Goal: Book appointment/travel/reservation

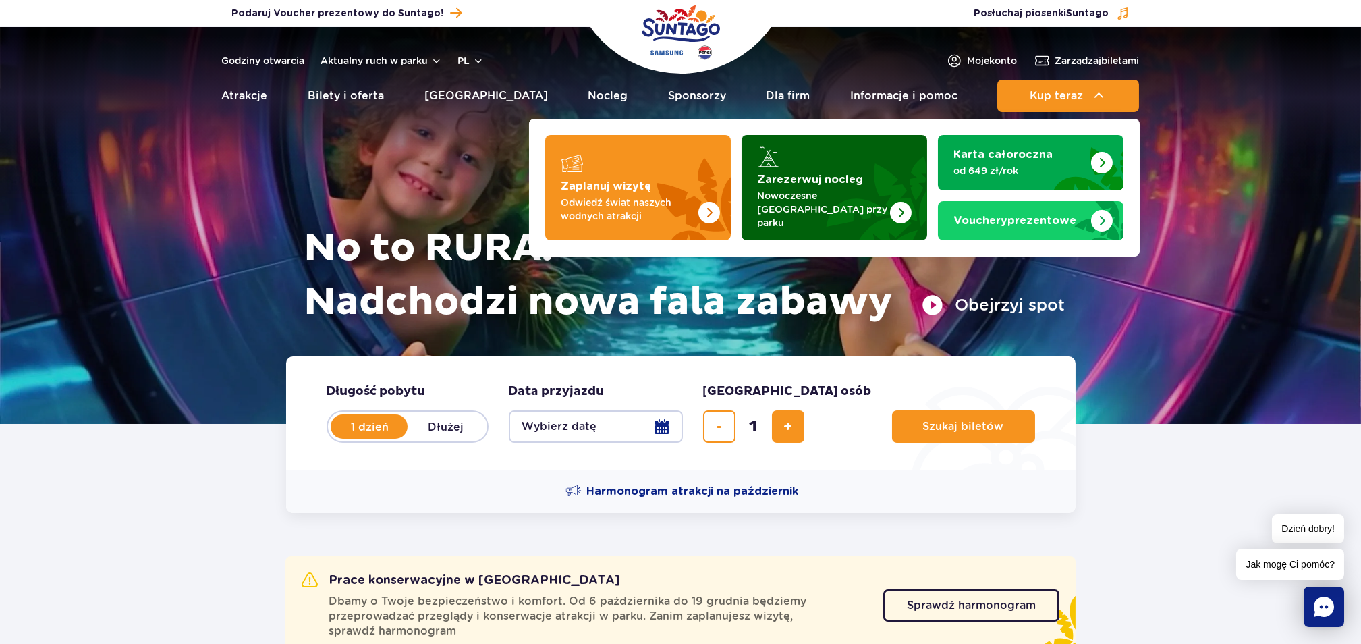
click at [787, 179] on strong "Zarezerwuj nocleg" at bounding box center [811, 179] width 106 height 11
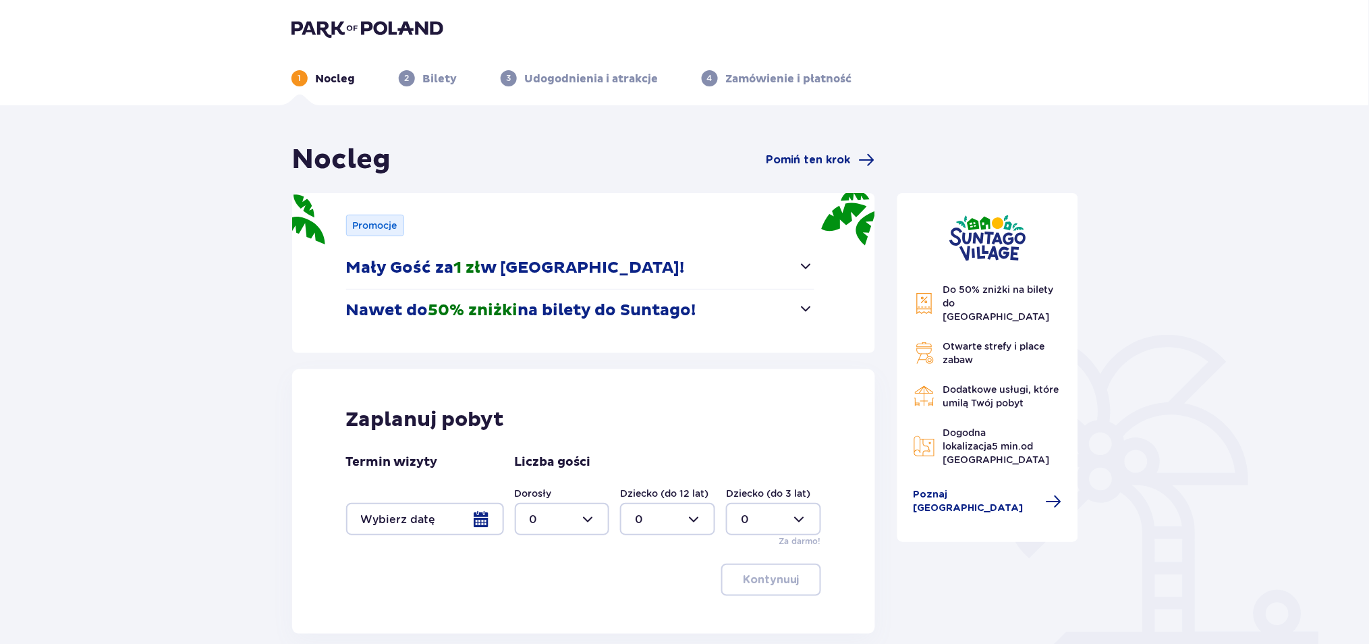
click at [389, 521] on div at bounding box center [425, 519] width 158 height 32
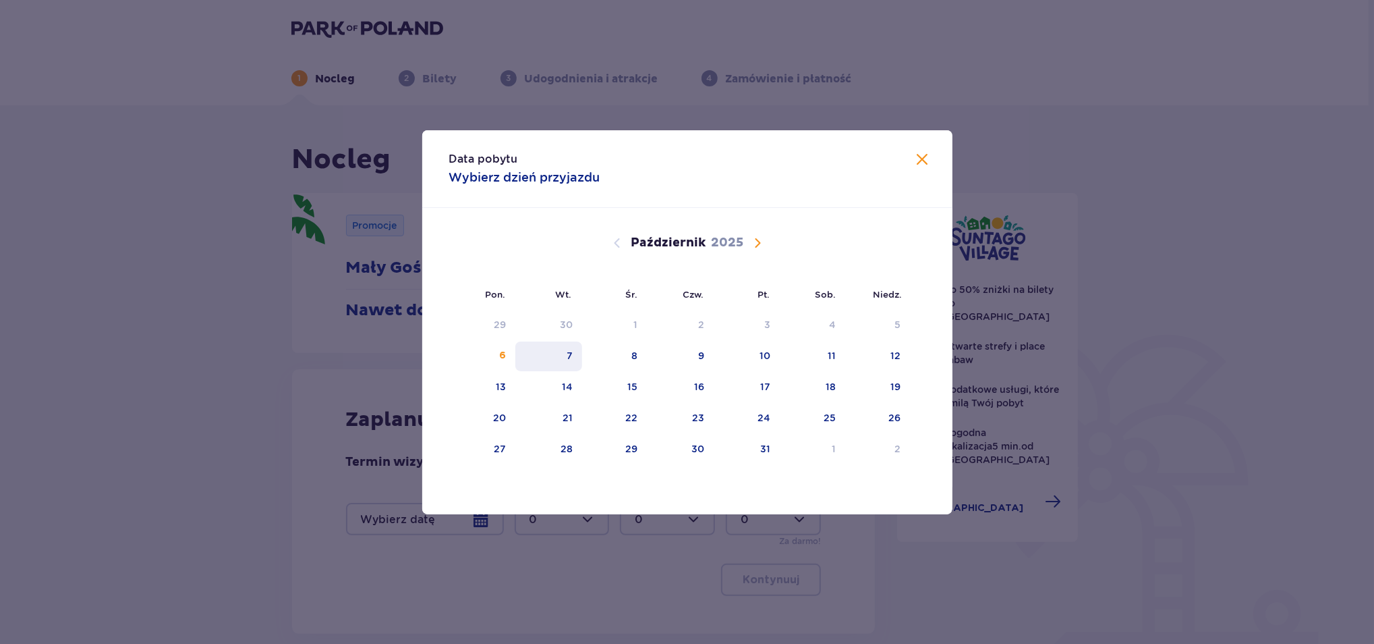
drag, startPoint x: 501, startPoint y: 353, endPoint x: 554, endPoint y: 360, distance: 53.7
click at [499, 353] on div "6" at bounding box center [482, 356] width 67 height 30
click at [557, 361] on div "7" at bounding box center [548, 356] width 67 height 30
type input "06.10.25 - 07.10.25"
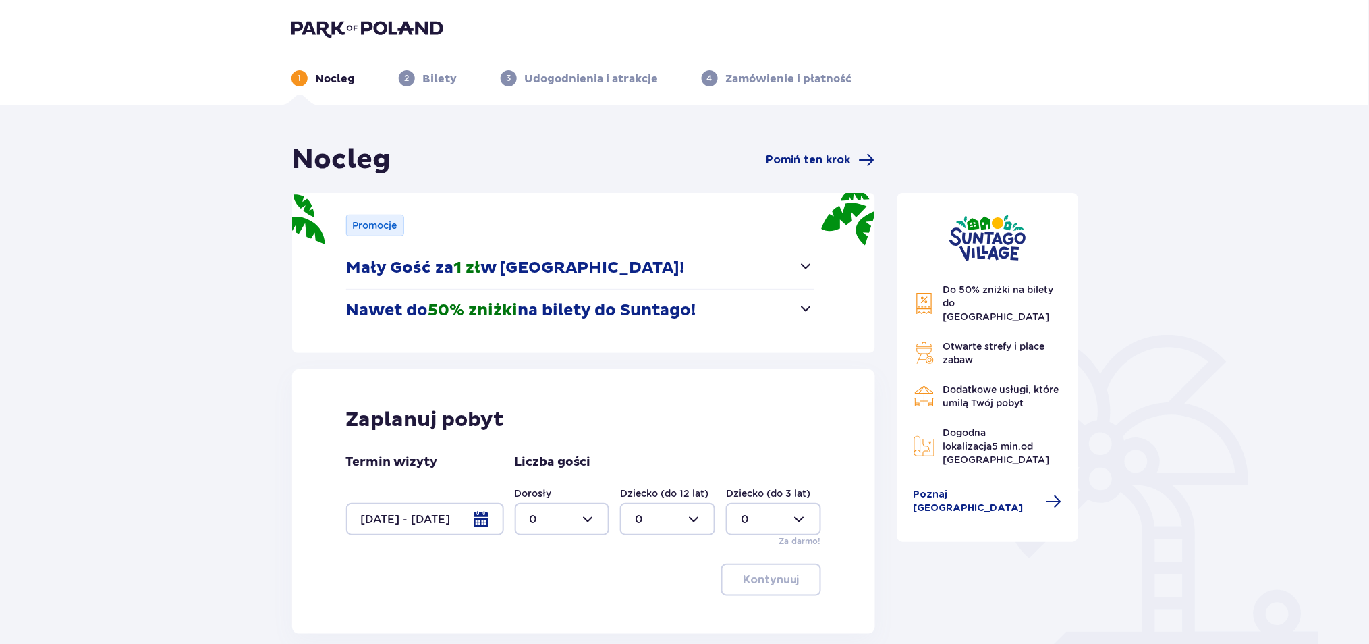
click at [536, 521] on div at bounding box center [562, 519] width 95 height 32
click at [542, 445] on div "2" at bounding box center [562, 444] width 65 height 15
type input "2"
click at [758, 570] on button "Kontynuuj" at bounding box center [771, 579] width 100 height 32
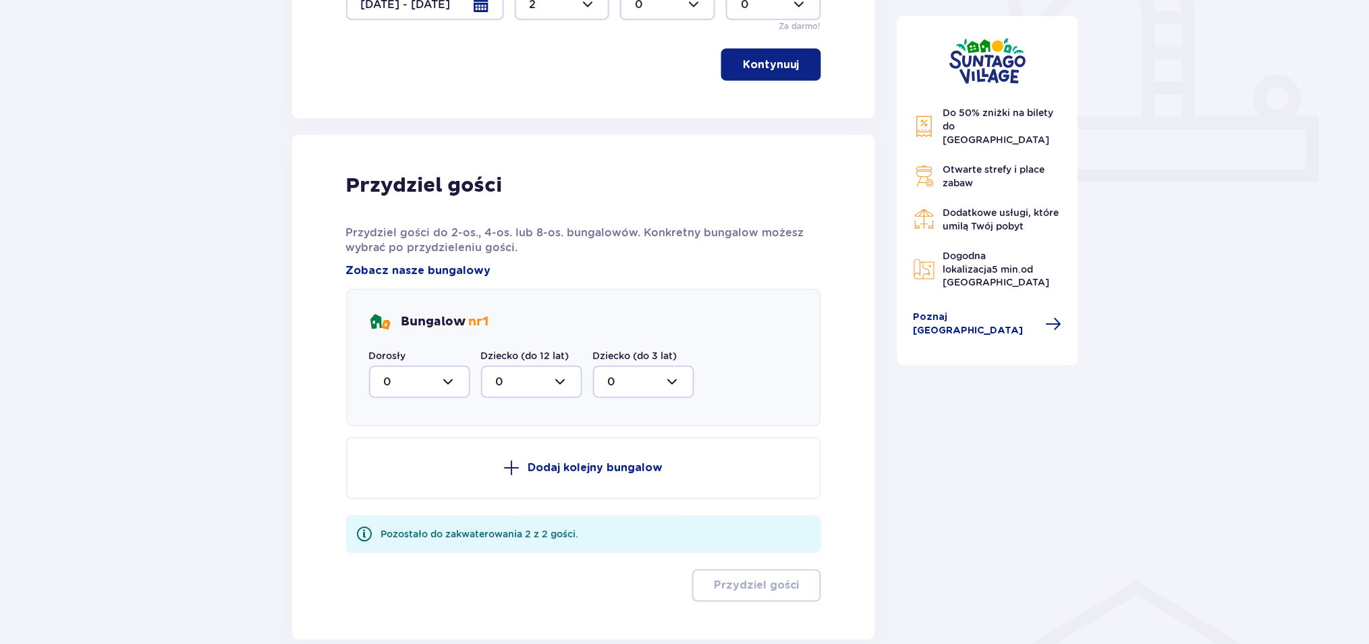
scroll to position [588, 0]
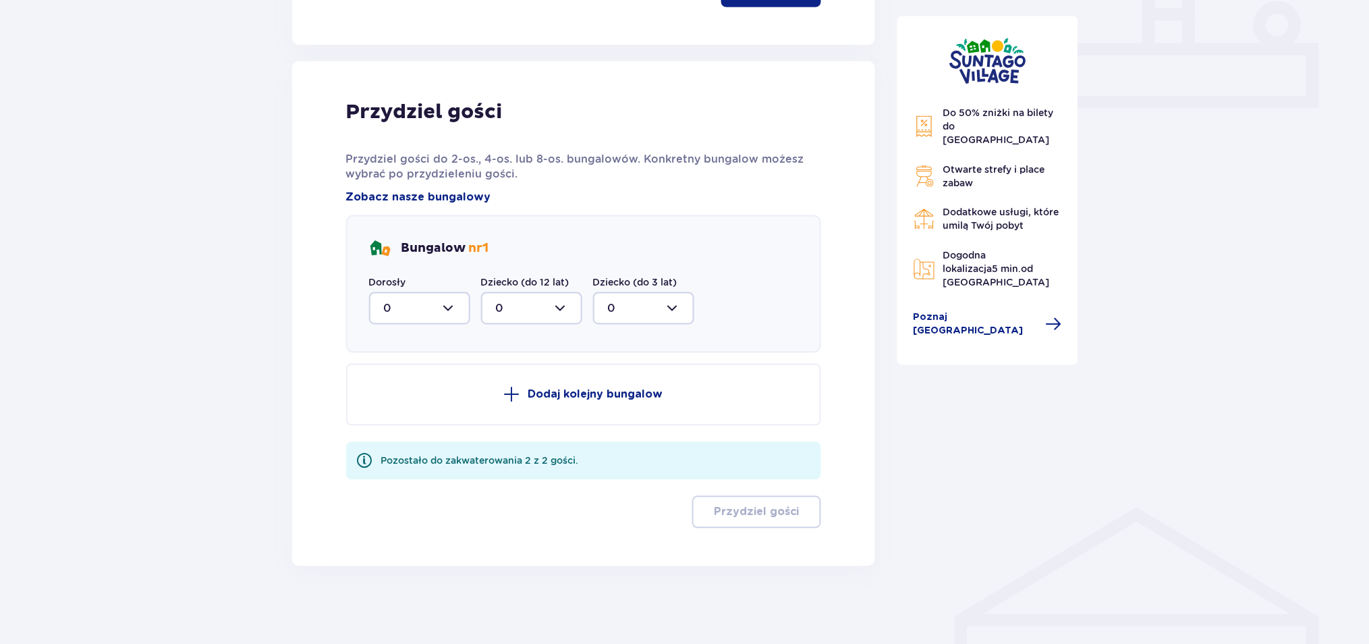
click at [413, 301] on div at bounding box center [419, 308] width 101 height 32
click at [416, 403] on div "2" at bounding box center [420, 406] width 72 height 15
type input "2"
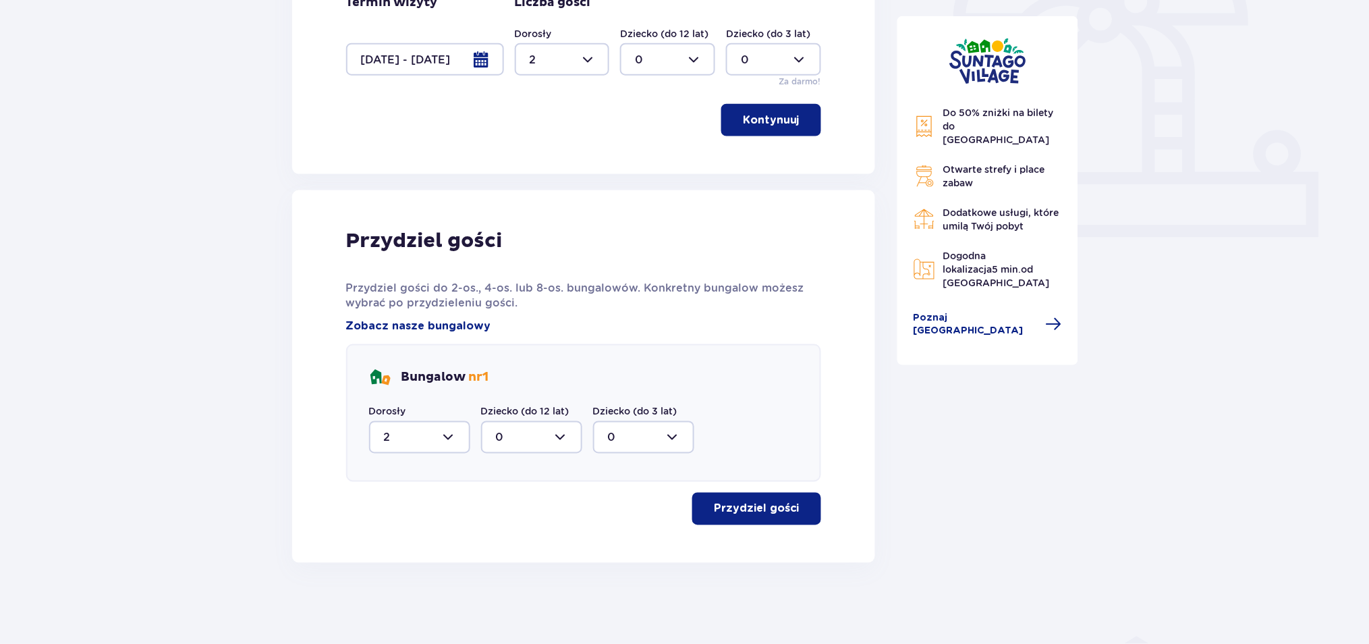
scroll to position [457, 0]
drag, startPoint x: 721, startPoint y: 502, endPoint x: 1045, endPoint y: 488, distance: 324.1
click at [722, 503] on p "Przydziel gości" at bounding box center [757, 510] width 86 height 15
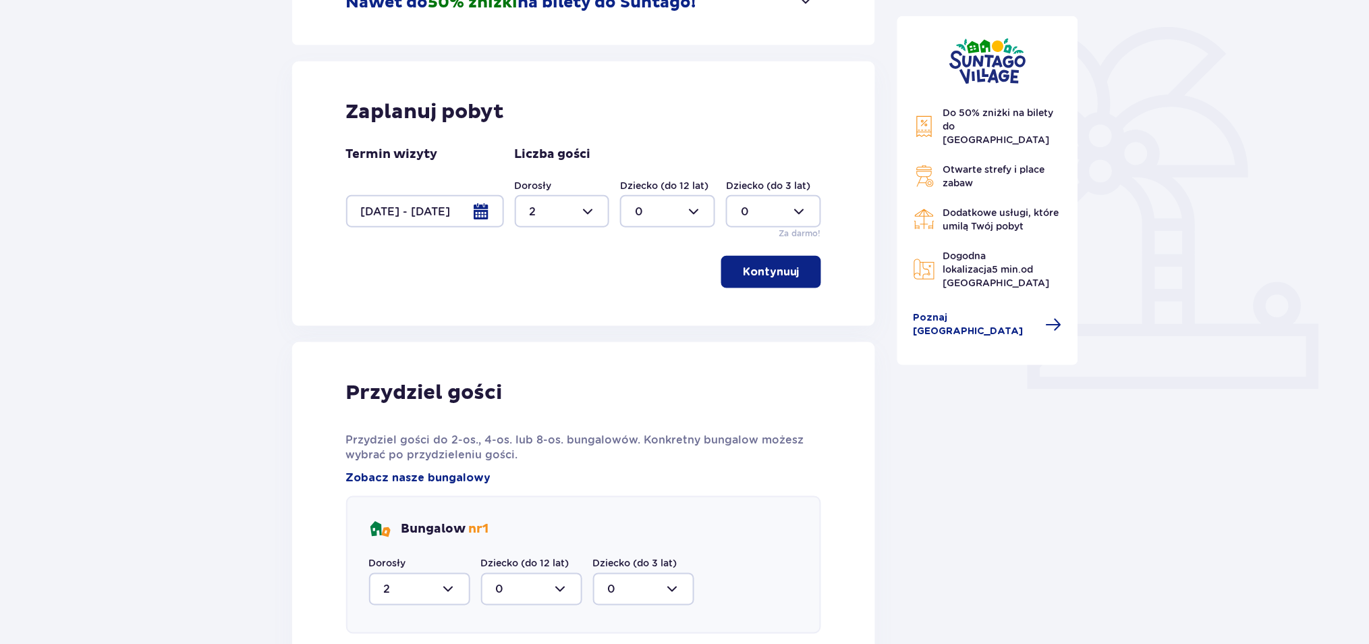
scroll to position [277, 0]
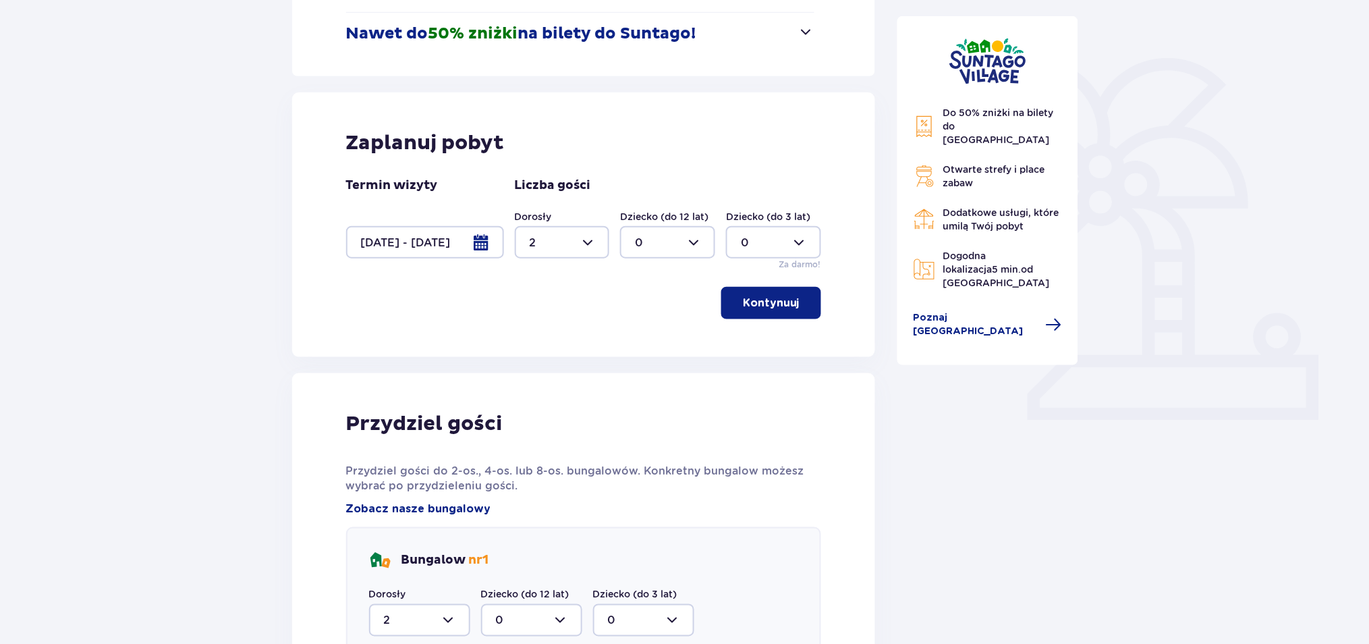
click at [561, 237] on div at bounding box center [562, 242] width 95 height 32
click at [552, 310] on div "1" at bounding box center [562, 311] width 65 height 15
type input "1"
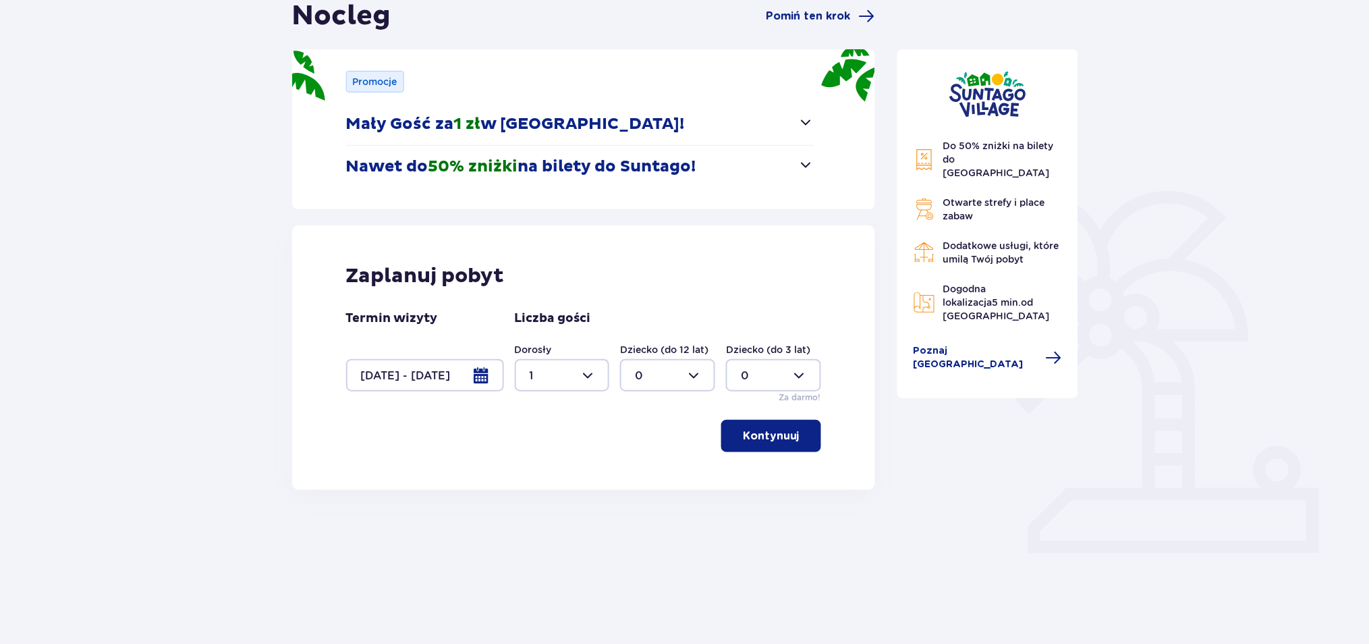
scroll to position [105, 0]
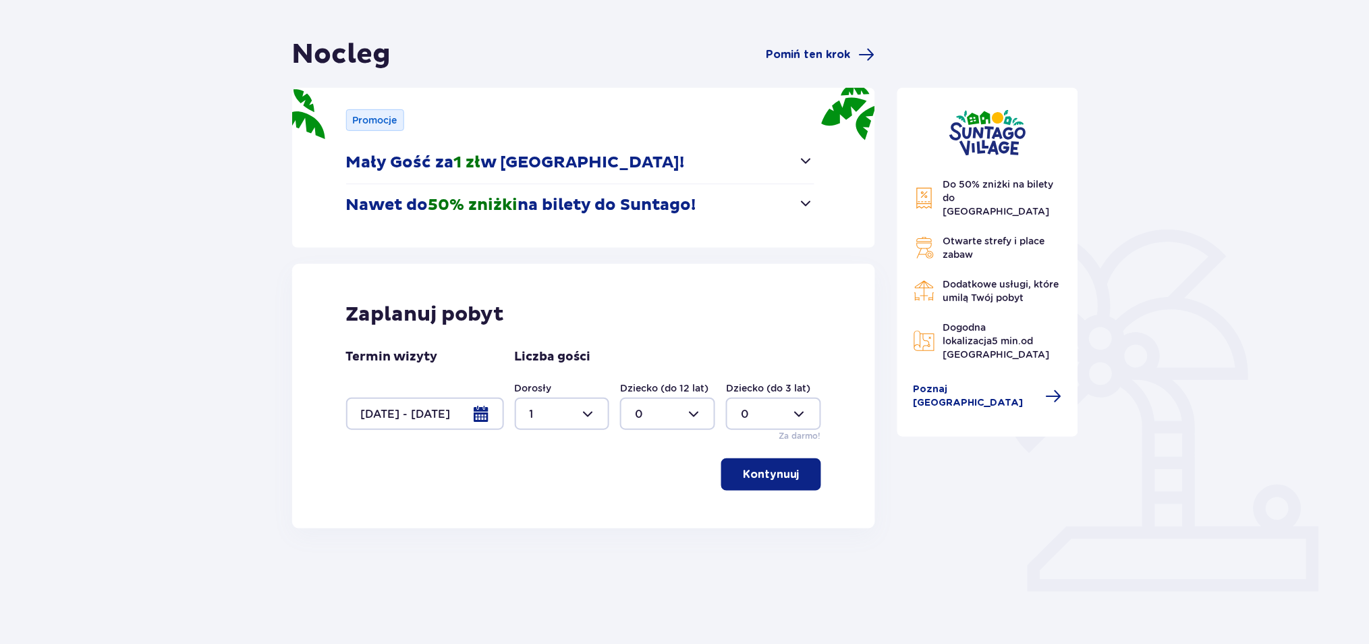
click at [656, 424] on div at bounding box center [667, 413] width 95 height 32
click at [644, 484] on div "1" at bounding box center [667, 483] width 65 height 15
type input "1"
click at [762, 479] on p "Kontynuuj" at bounding box center [771, 474] width 57 height 15
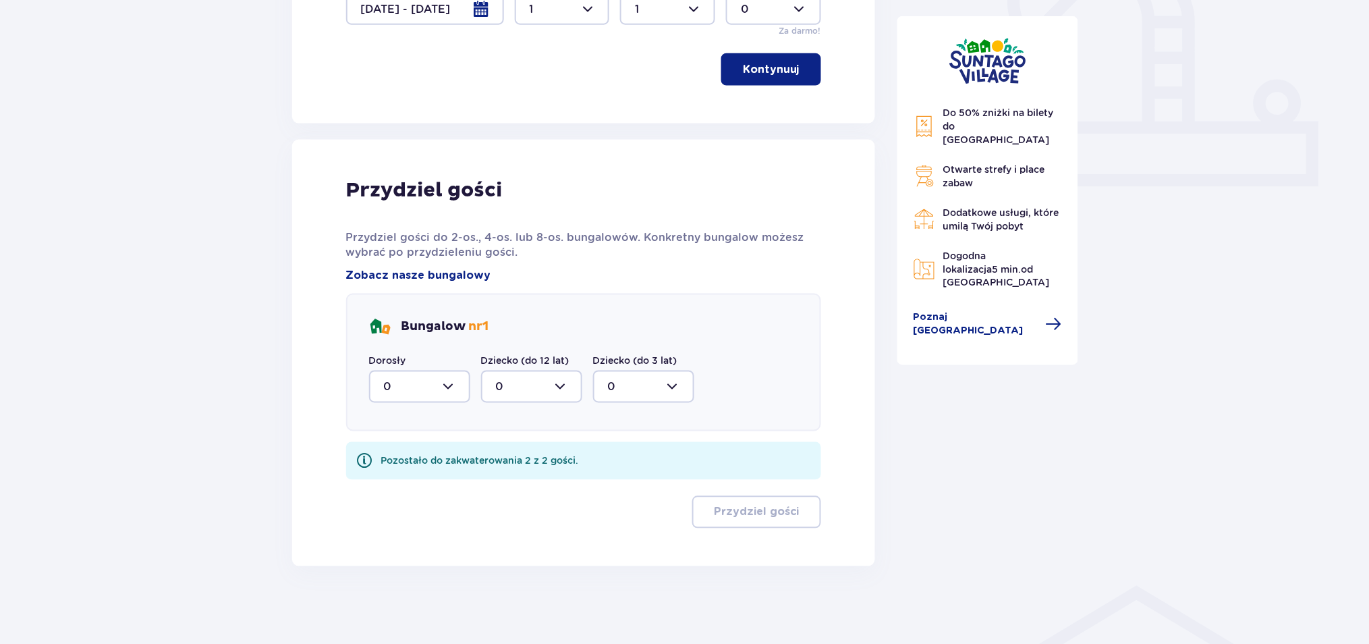
scroll to position [511, 0]
click at [406, 387] on div at bounding box center [419, 385] width 101 height 32
click at [405, 457] on div "1" at bounding box center [420, 454] width 72 height 15
type input "1"
click at [517, 395] on div at bounding box center [531, 385] width 101 height 32
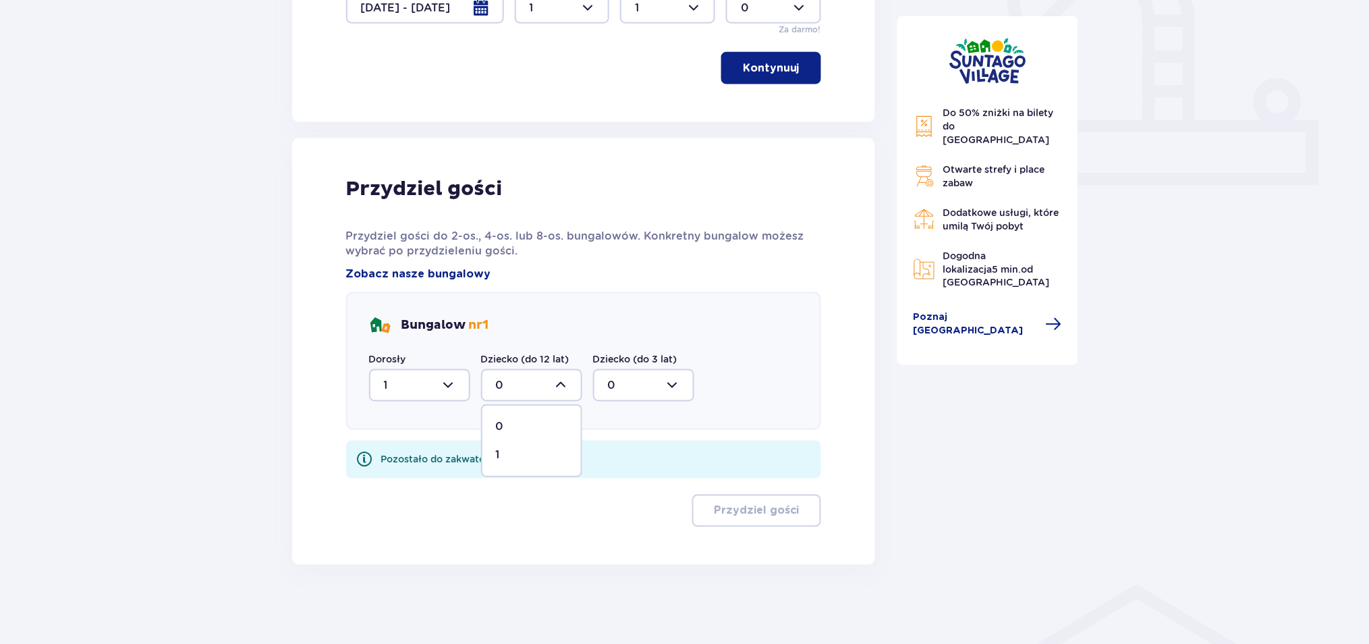
drag, startPoint x: 517, startPoint y: 455, endPoint x: 568, endPoint y: 465, distance: 52.3
click at [516, 456] on div "1" at bounding box center [532, 454] width 72 height 15
type input "1"
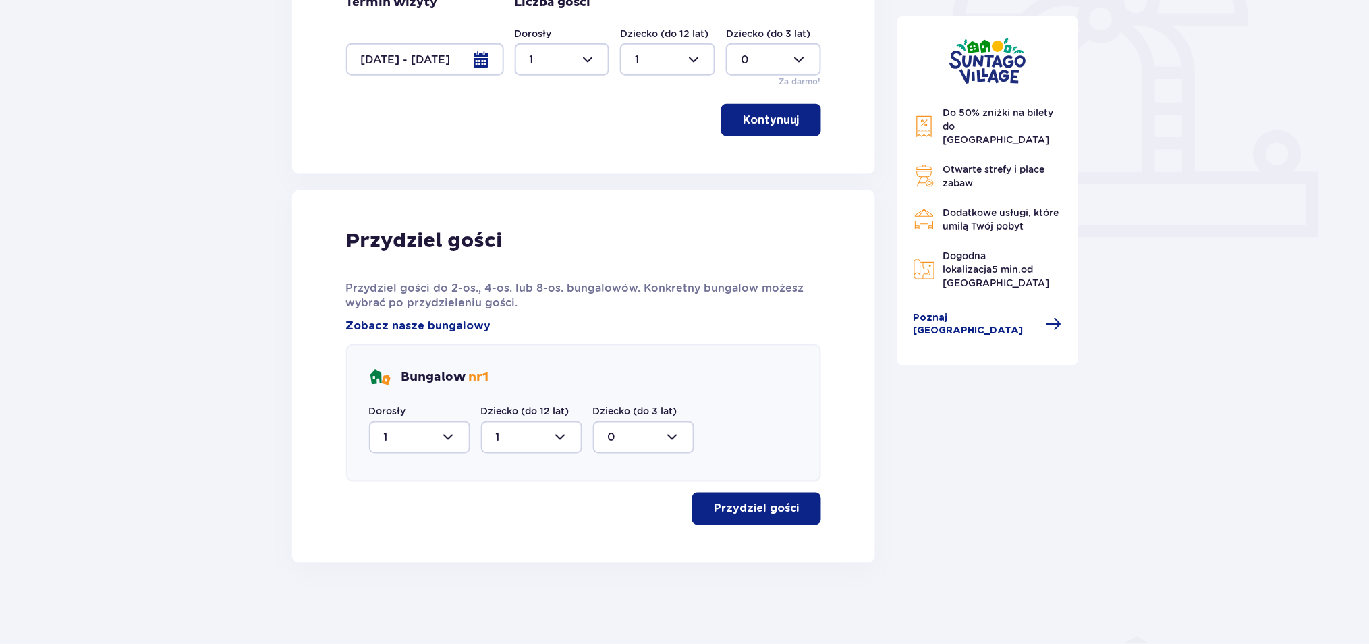
scroll to position [457, 0]
click at [741, 503] on p "Przydziel gości" at bounding box center [757, 510] width 86 height 15
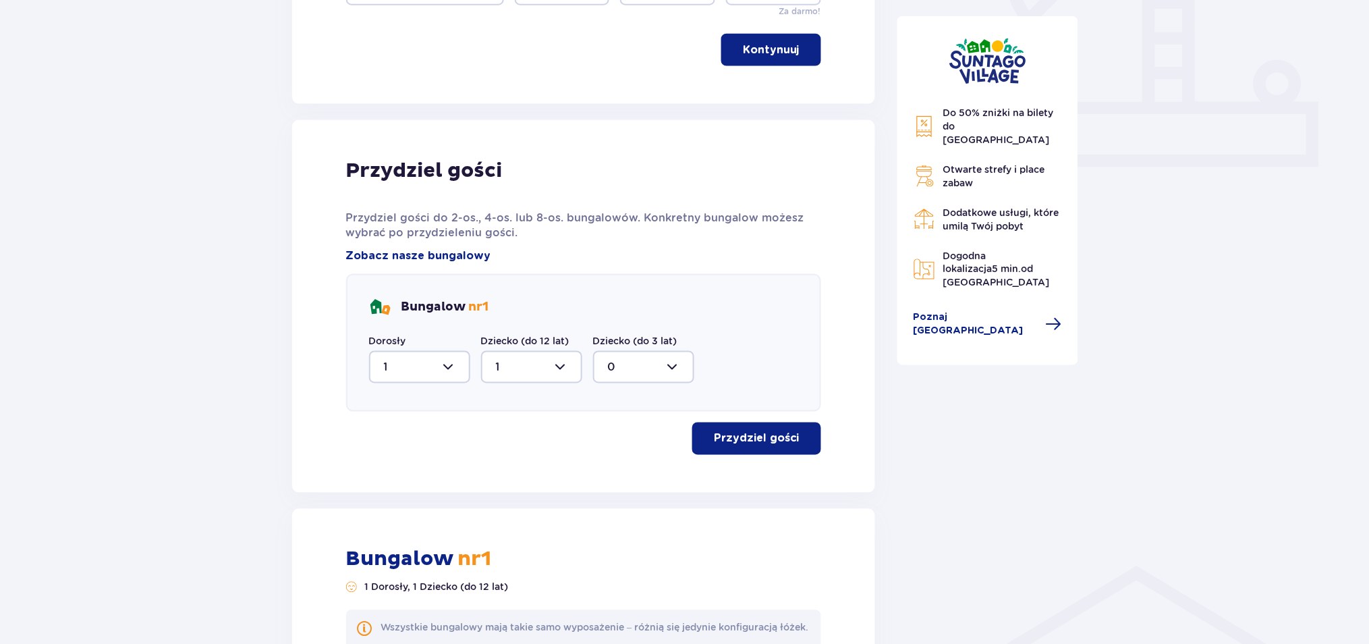
scroll to position [391, 0]
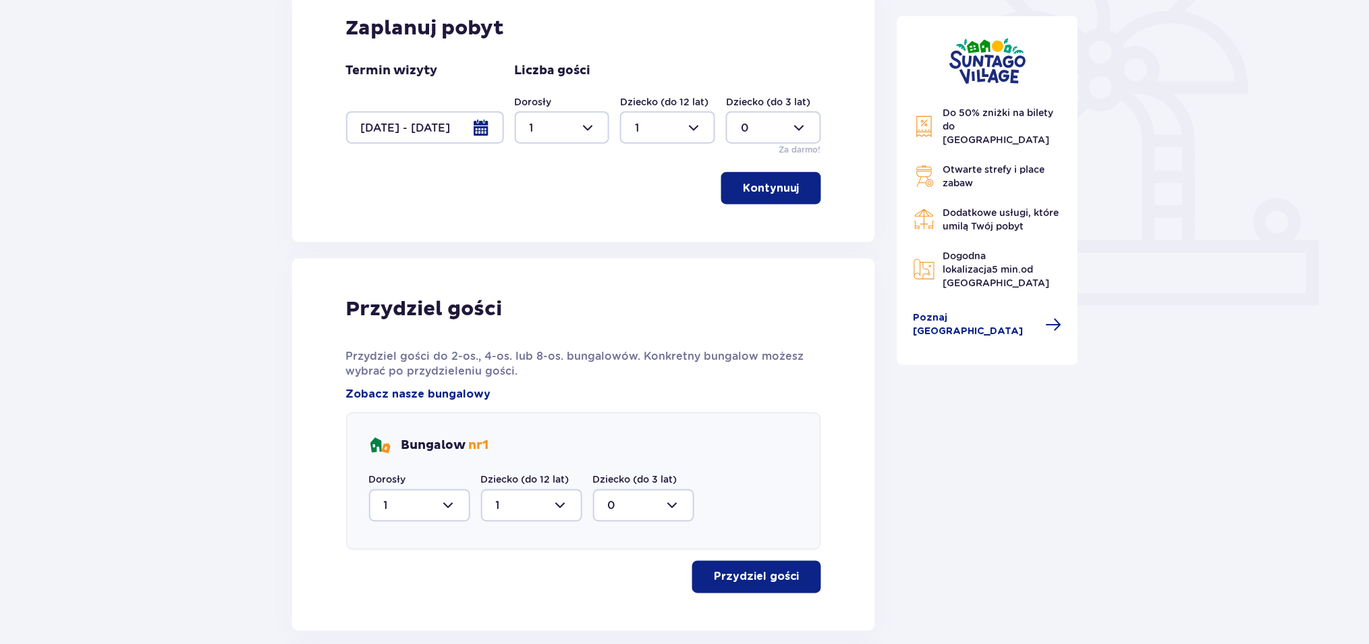
click at [666, 132] on div at bounding box center [667, 127] width 95 height 32
click at [668, 222] on div "2" at bounding box center [667, 225] width 65 height 15
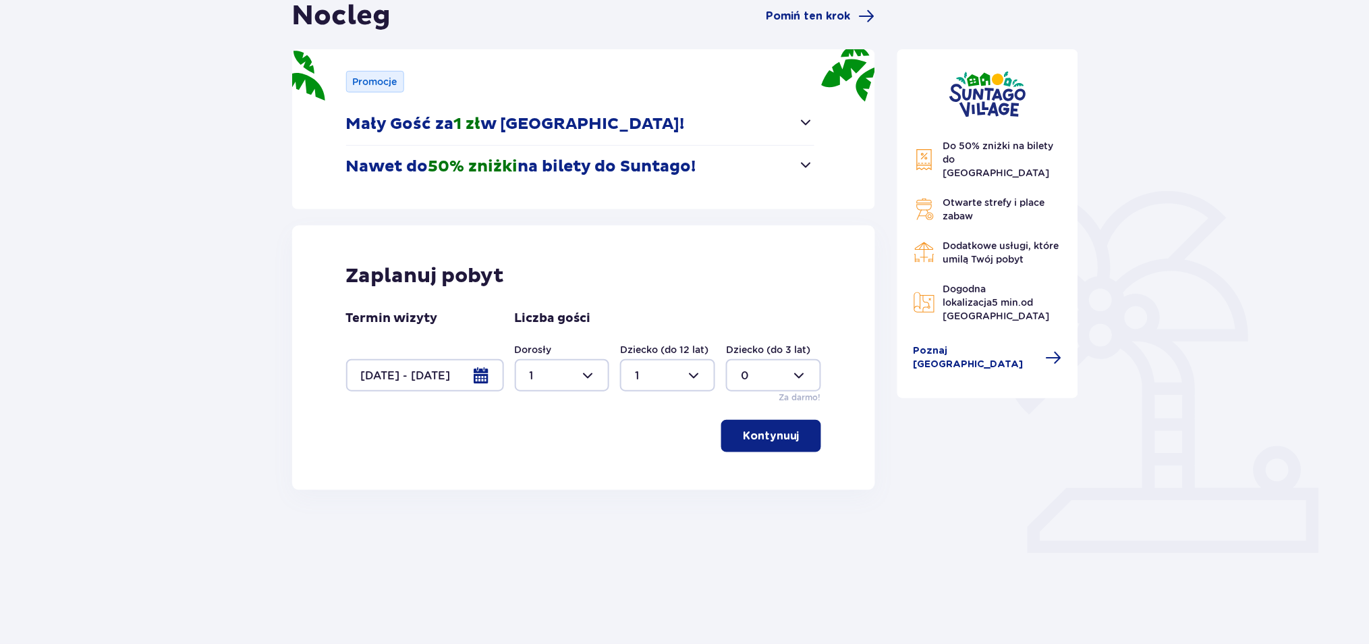
type input "2"
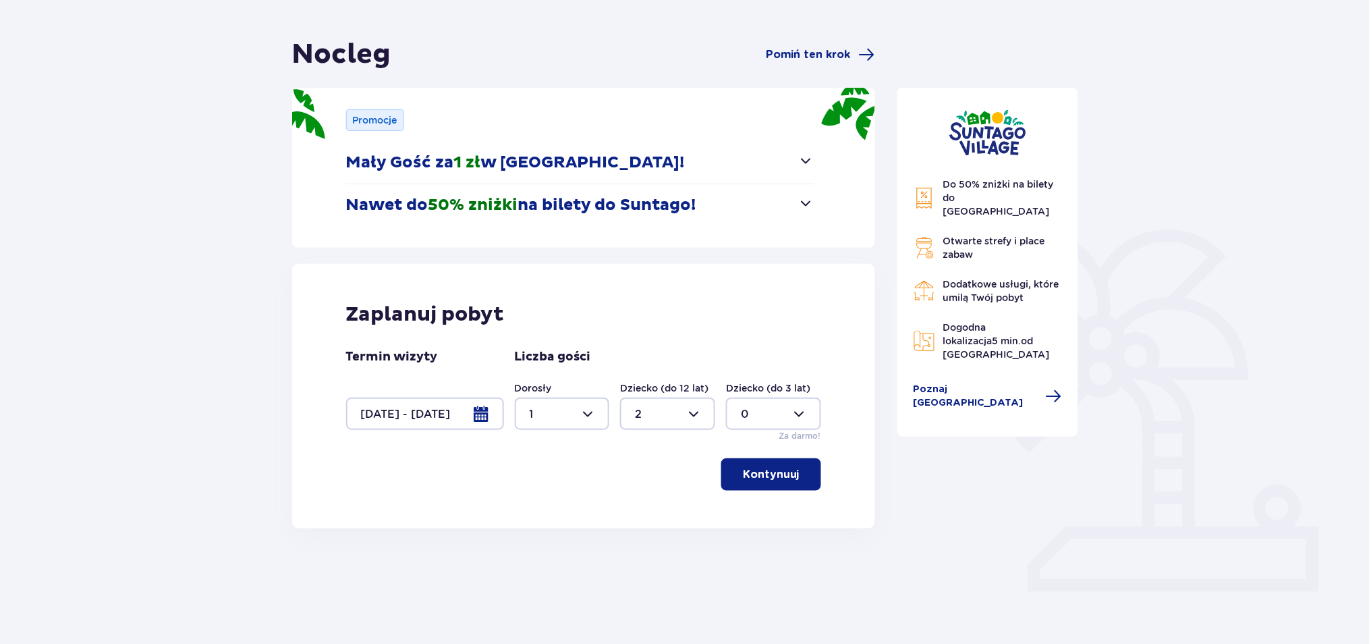
click at [763, 474] on p "Kontynuuj" at bounding box center [771, 474] width 57 height 15
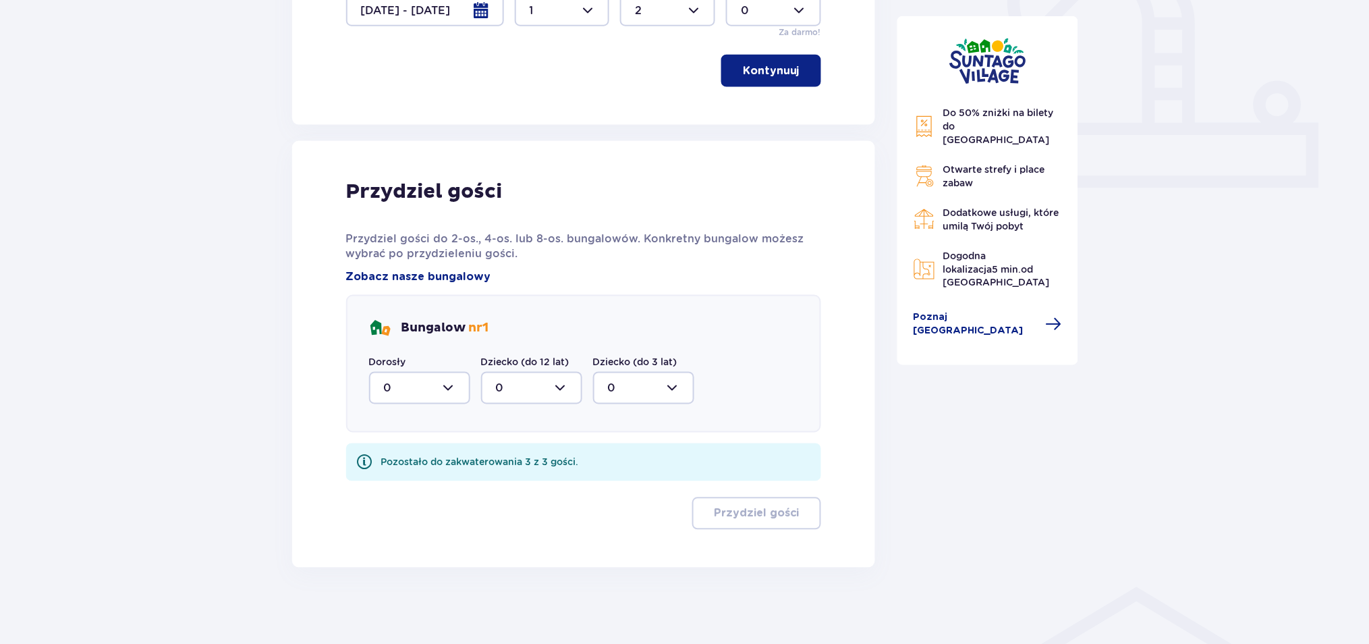
scroll to position [511, 0]
click at [399, 382] on div at bounding box center [419, 385] width 101 height 32
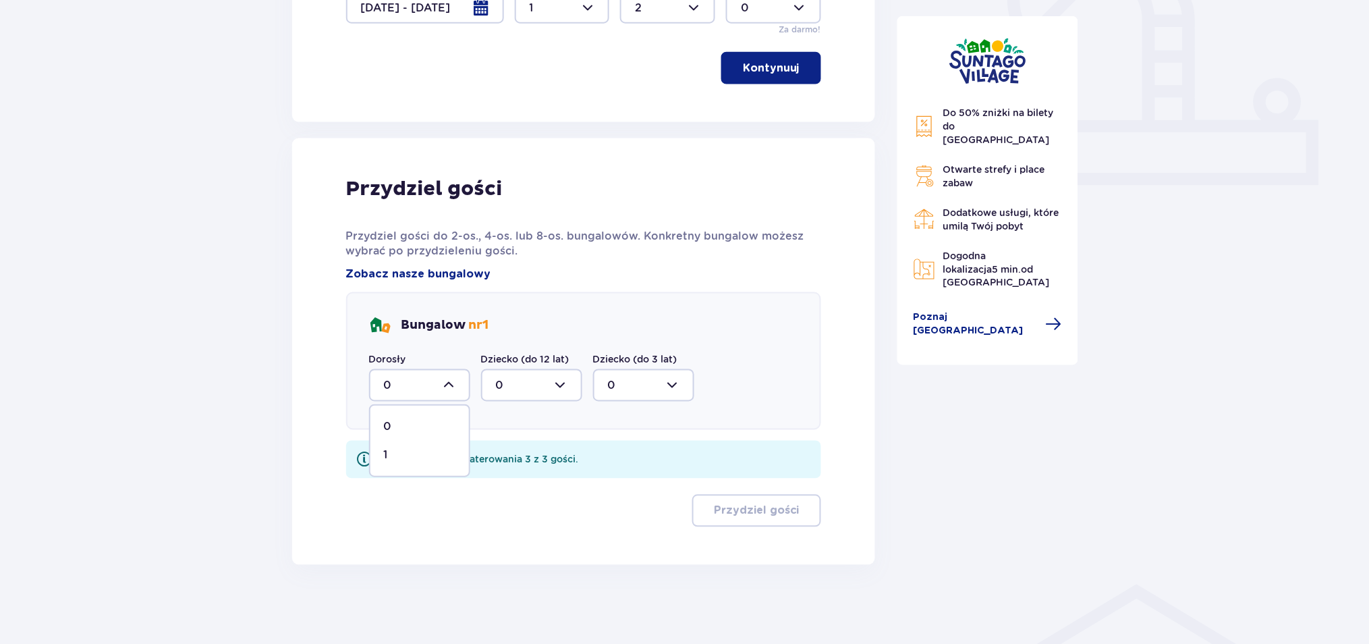
click at [409, 459] on div "1" at bounding box center [420, 454] width 72 height 15
type input "1"
click at [517, 390] on div at bounding box center [531, 385] width 101 height 32
click at [528, 479] on div "2" at bounding box center [532, 483] width 72 height 15
type input "2"
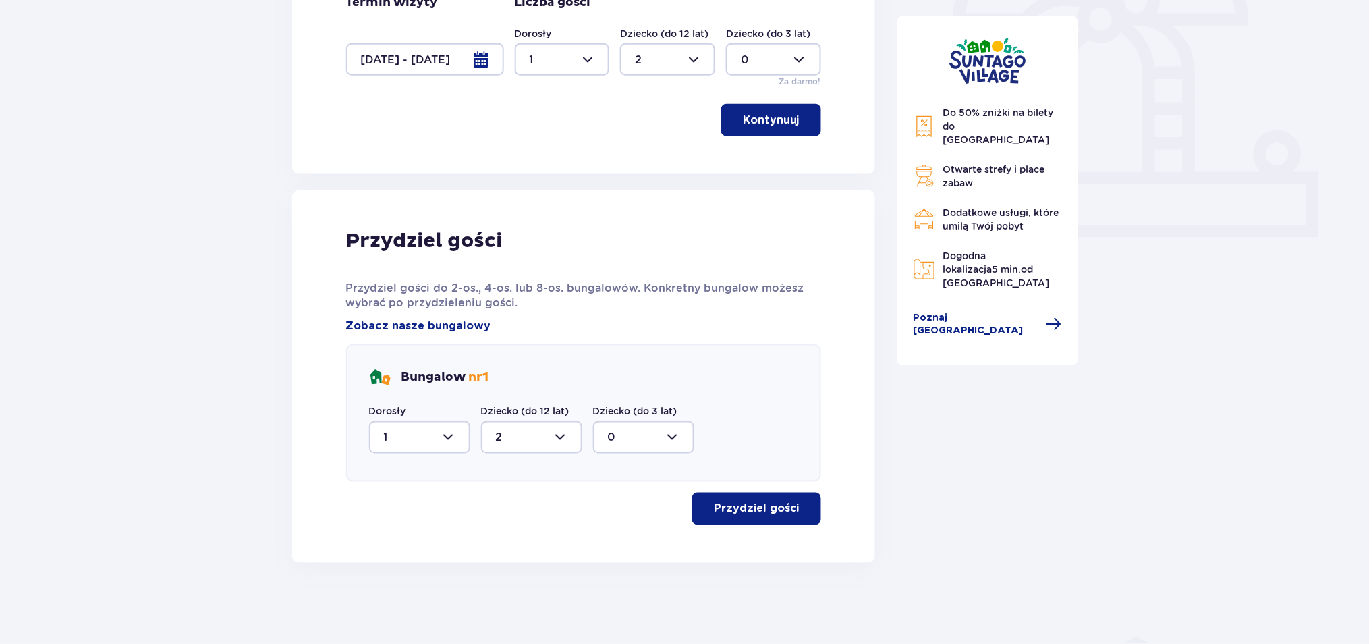
scroll to position [457, 0]
click at [756, 505] on p "Przydziel gości" at bounding box center [757, 510] width 86 height 15
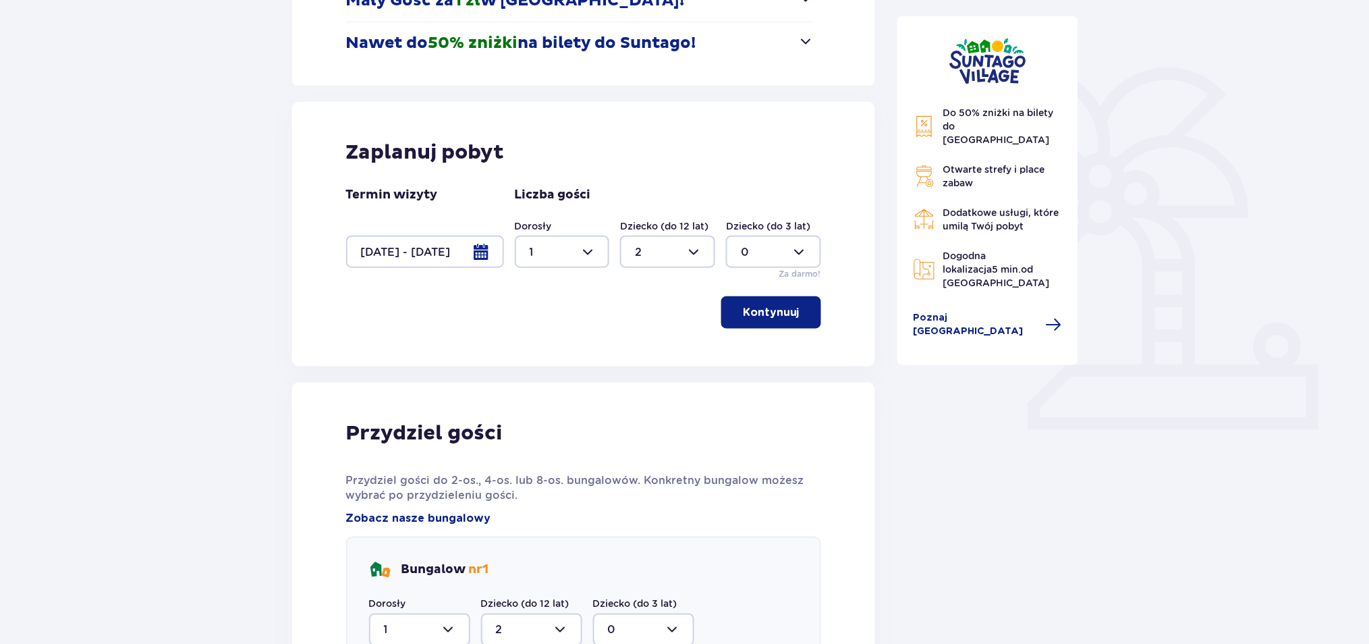
scroll to position [270, 0]
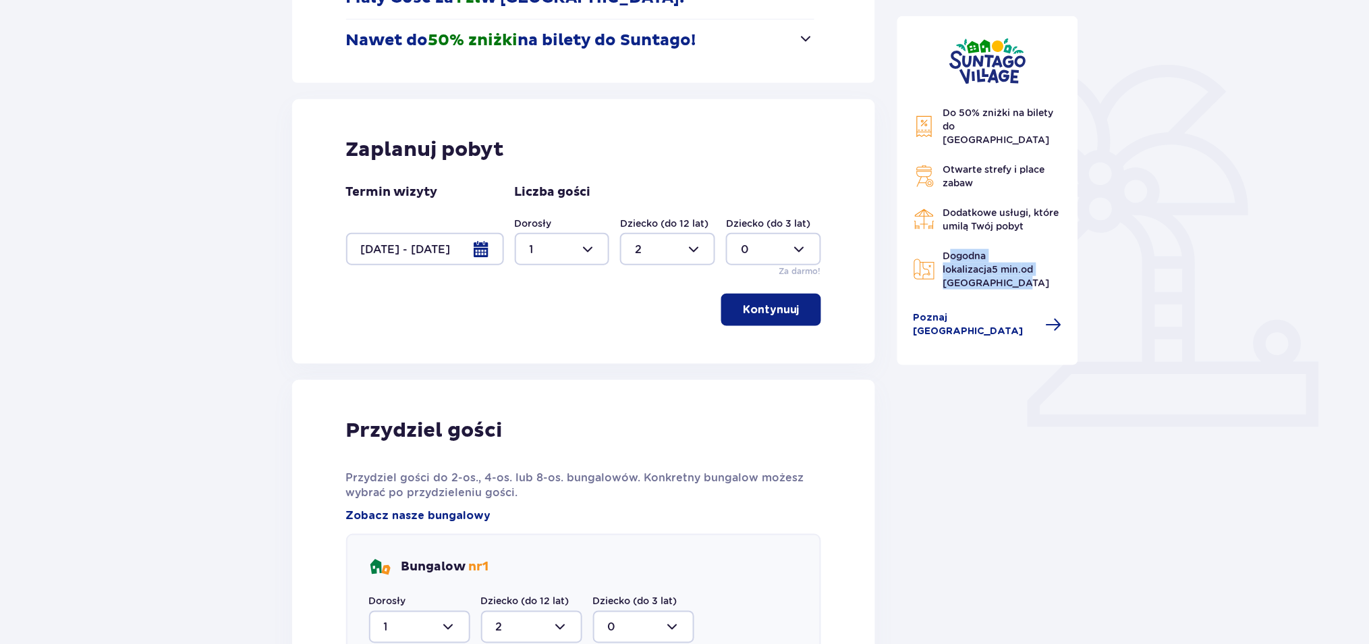
drag, startPoint x: 1065, startPoint y: 256, endPoint x: 948, endPoint y: 239, distance: 117.9
click at [948, 239] on div "Do 50% zniżki na bilety do parku Suntago Otwarte strefy i place zabaw Dodatkowe…" at bounding box center [987, 190] width 181 height 349
click at [655, 249] on div at bounding box center [667, 249] width 95 height 32
click at [653, 317] on div "1" at bounding box center [667, 318] width 65 height 15
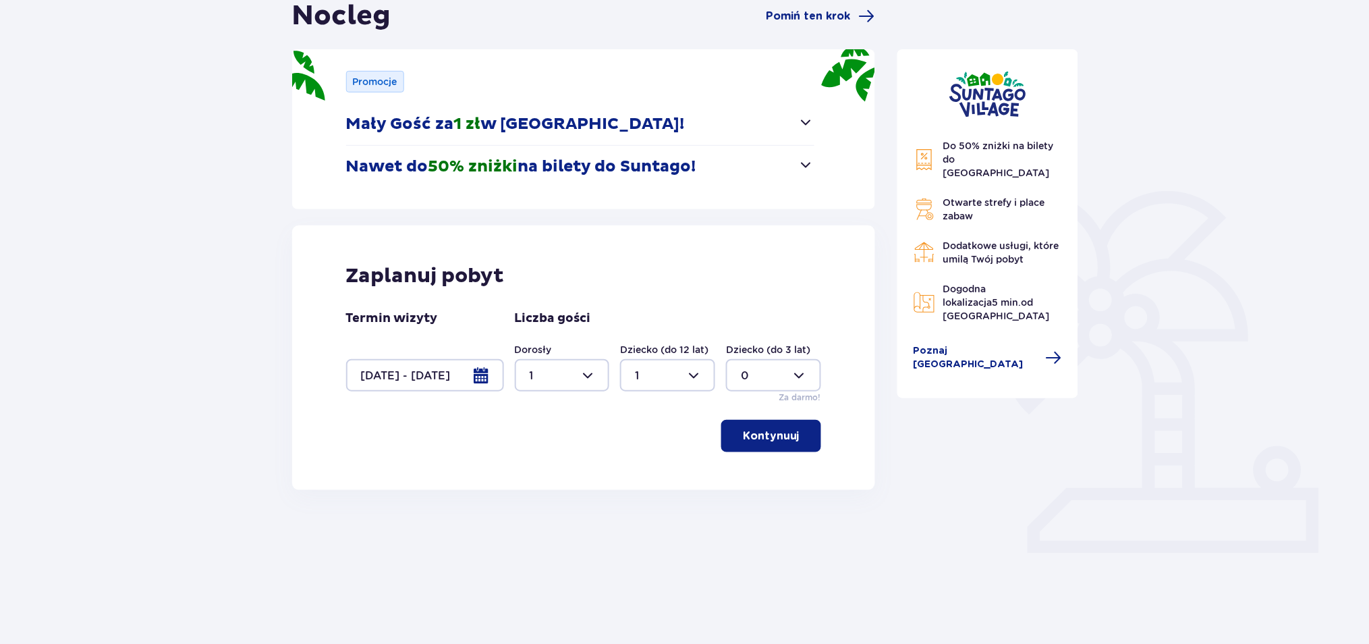
scroll to position [105, 0]
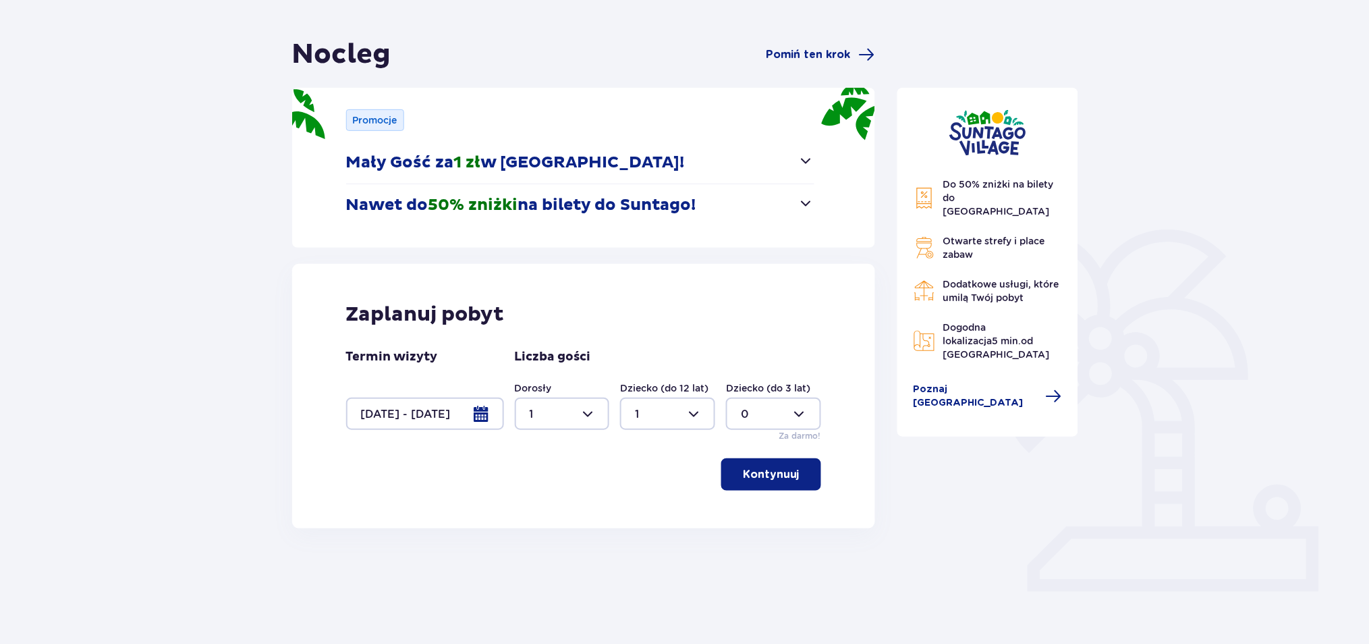
click at [642, 412] on div at bounding box center [667, 413] width 95 height 32
click at [649, 453] on div "0" at bounding box center [667, 454] width 65 height 15
type input "0"
click at [584, 420] on div at bounding box center [562, 413] width 95 height 32
click at [548, 509] on div "2" at bounding box center [562, 511] width 65 height 15
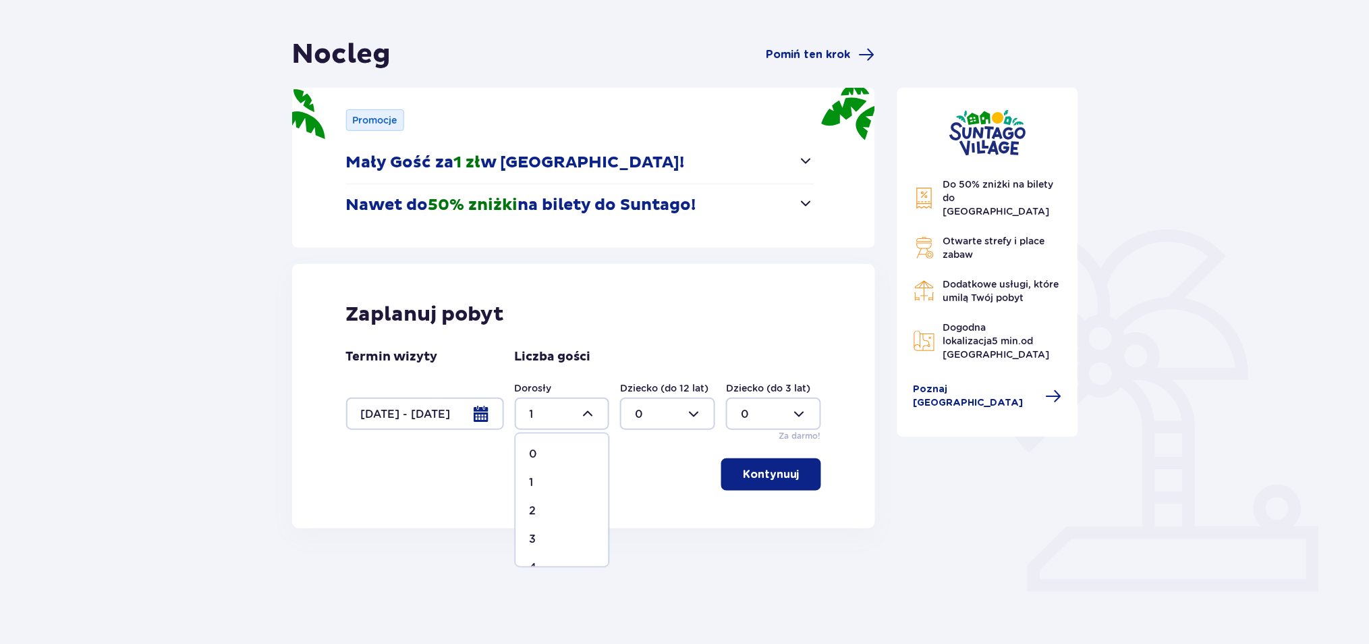
type input "2"
click at [743, 481] on button "Kontynuuj" at bounding box center [771, 474] width 100 height 32
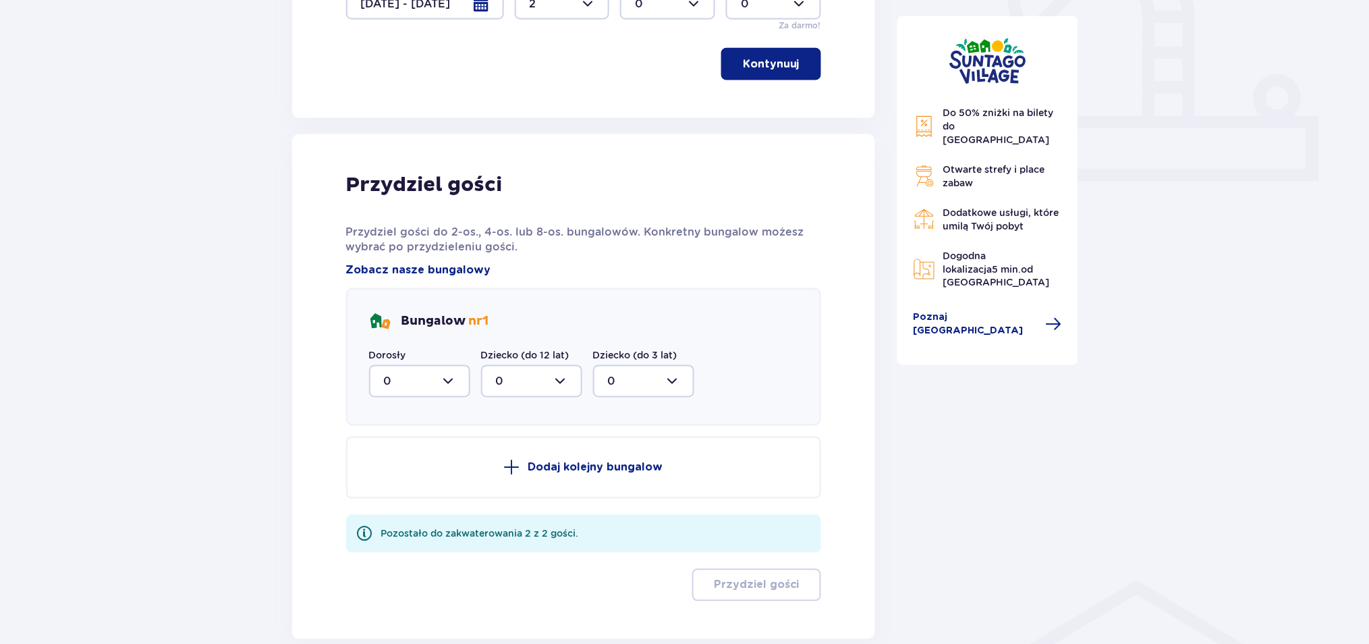
scroll to position [588, 0]
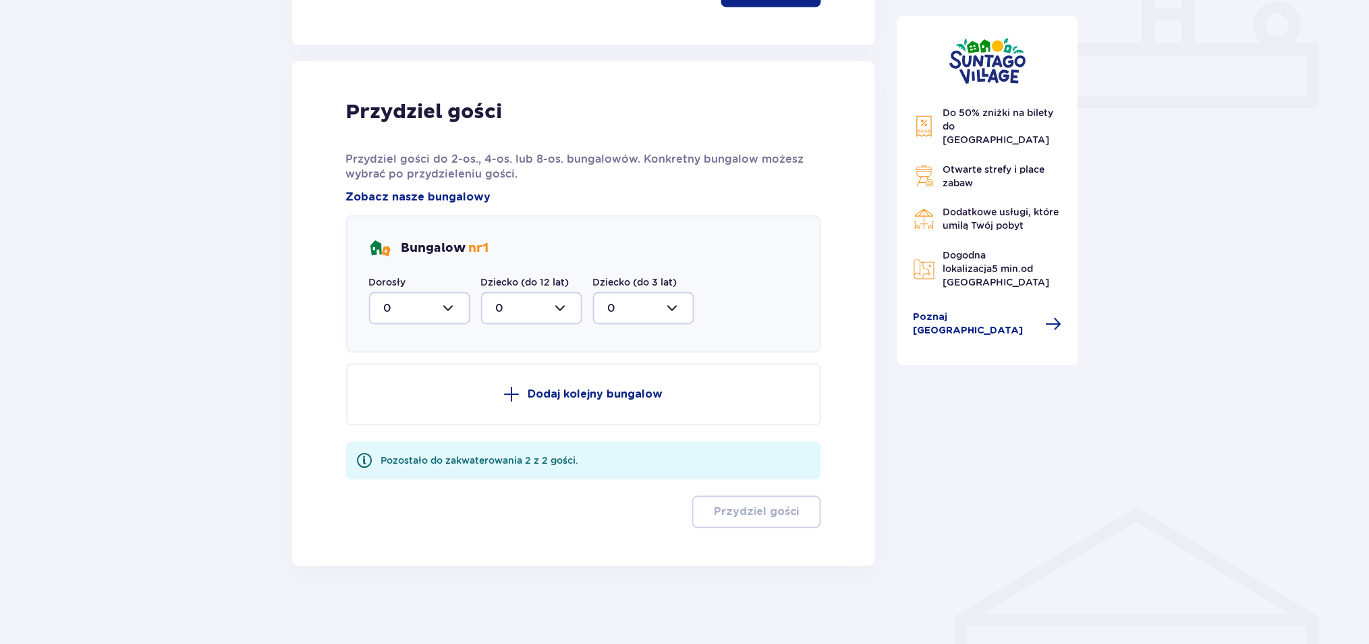
click at [403, 312] on div at bounding box center [419, 308] width 101 height 32
click at [413, 411] on div "2" at bounding box center [420, 406] width 72 height 15
type input "2"
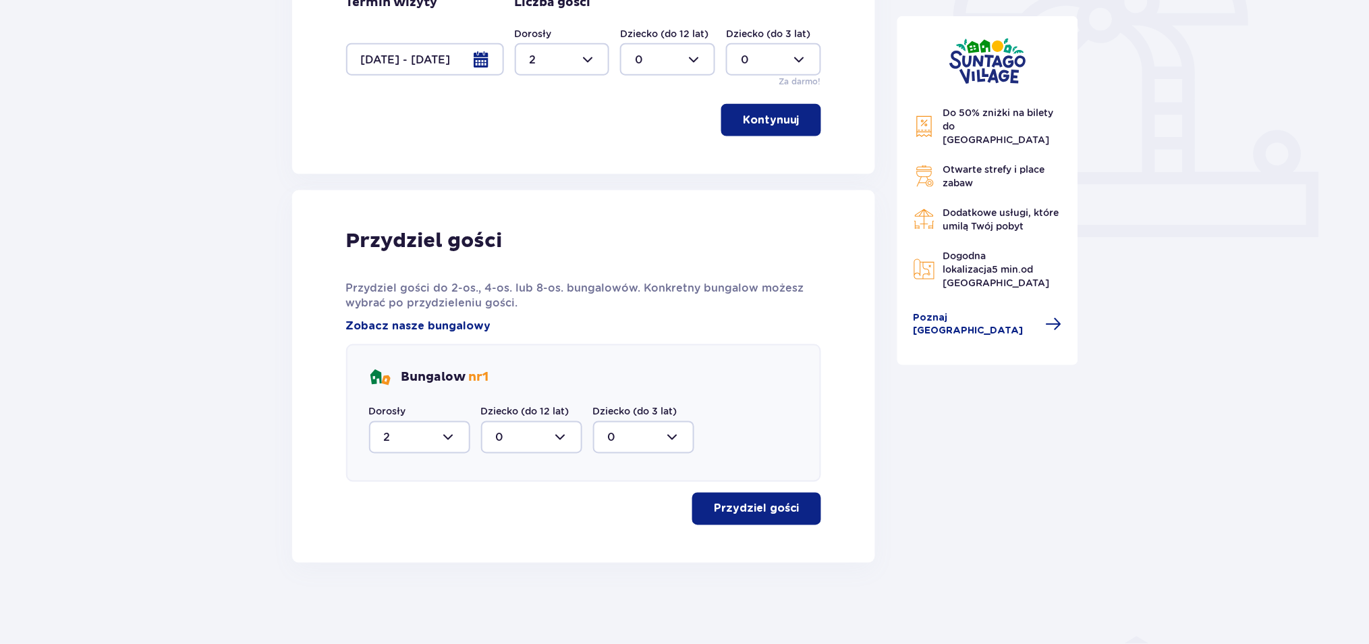
scroll to position [457, 0]
drag, startPoint x: 737, startPoint y: 508, endPoint x: 1093, endPoint y: 494, distance: 355.8
click at [739, 508] on p "Przydziel gości" at bounding box center [757, 510] width 86 height 15
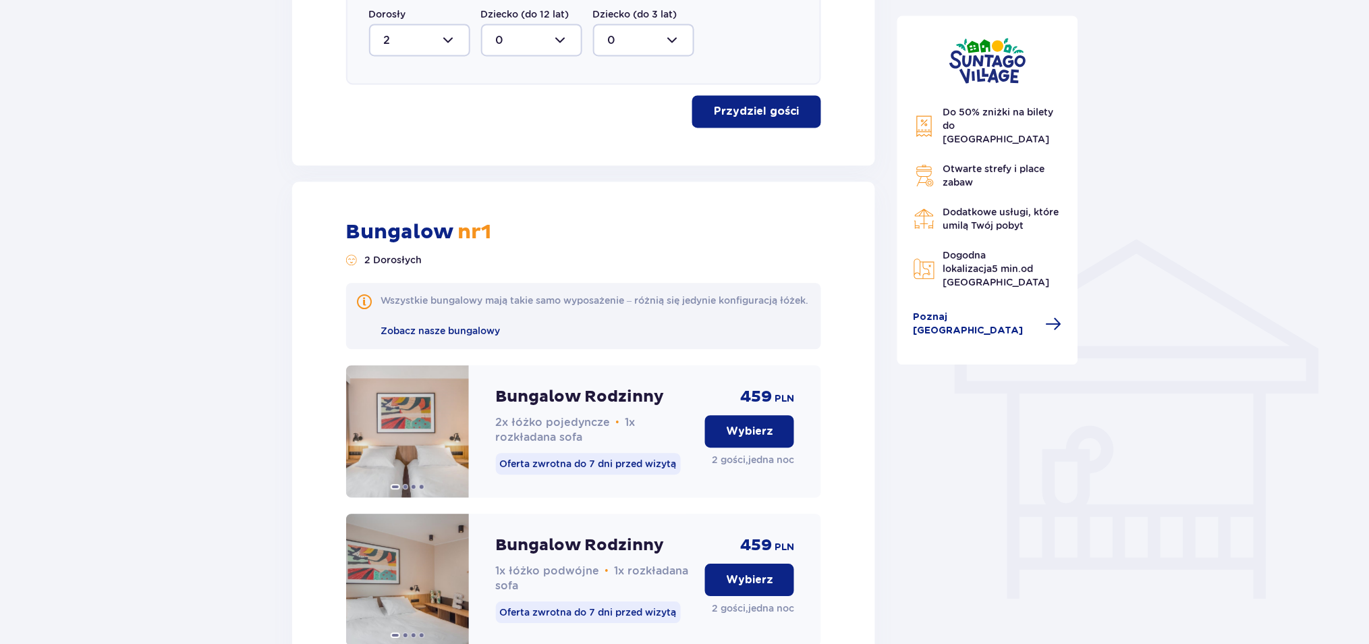
scroll to position [727, 0]
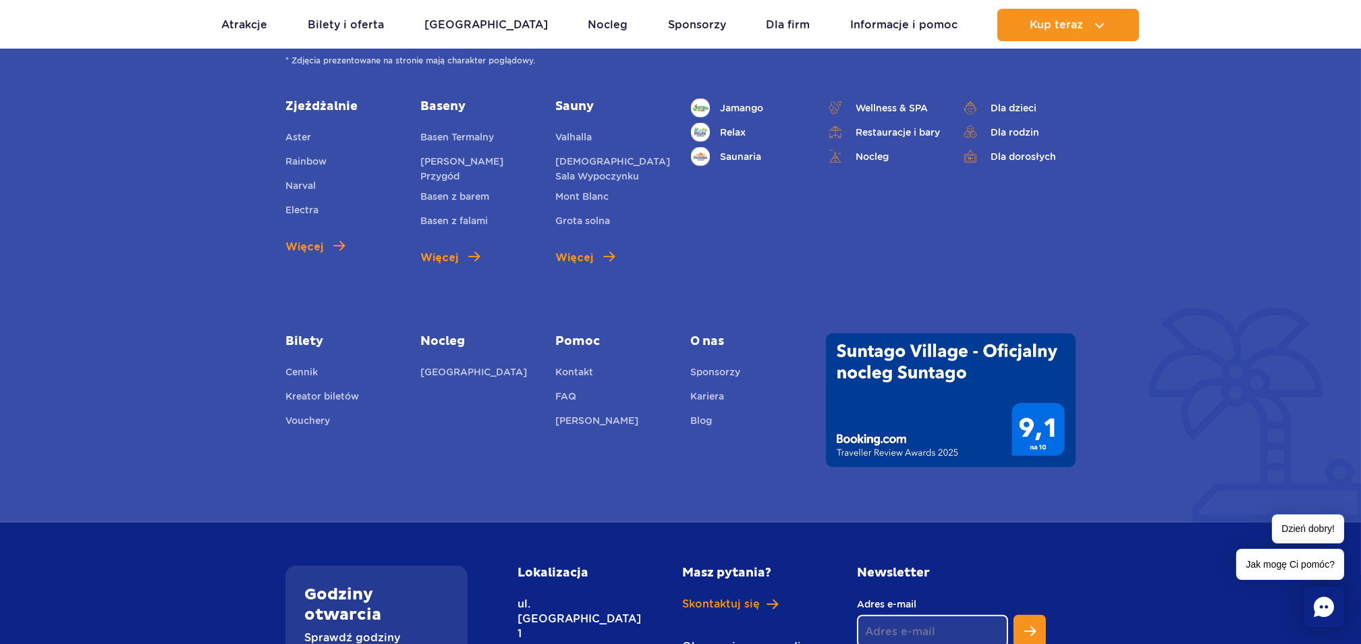
scroll to position [4919, 0]
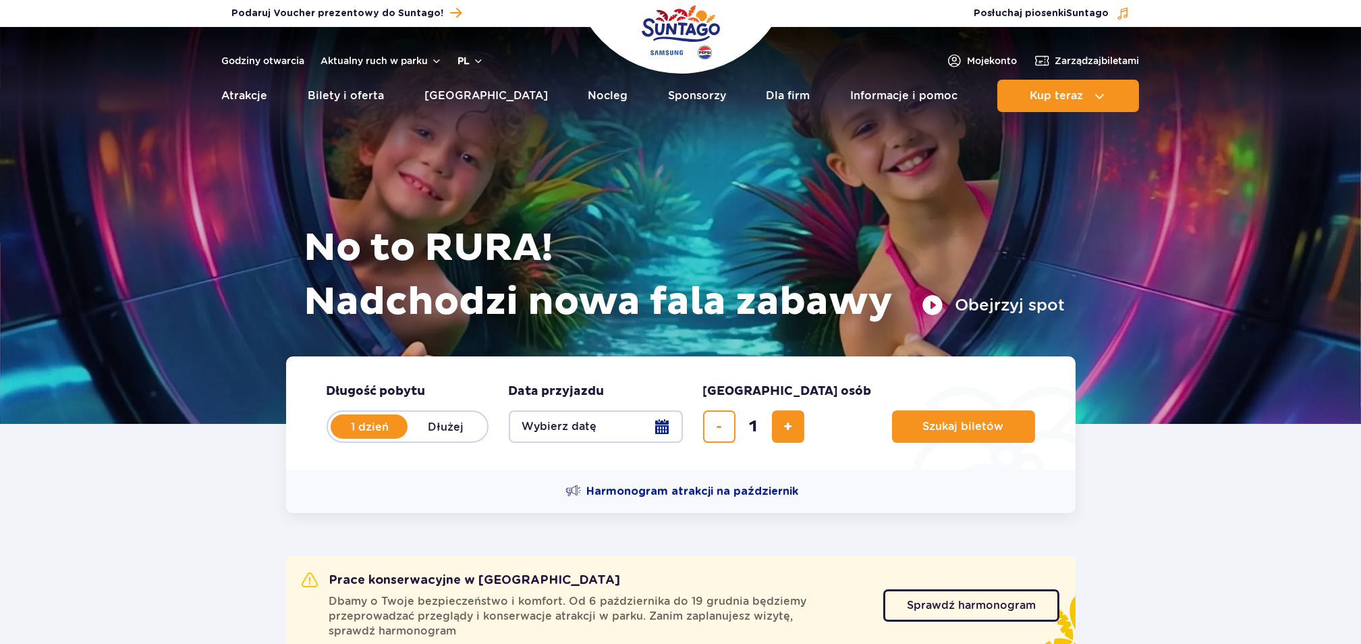
click at [463, 57] on button "pl" at bounding box center [471, 60] width 26 height 13
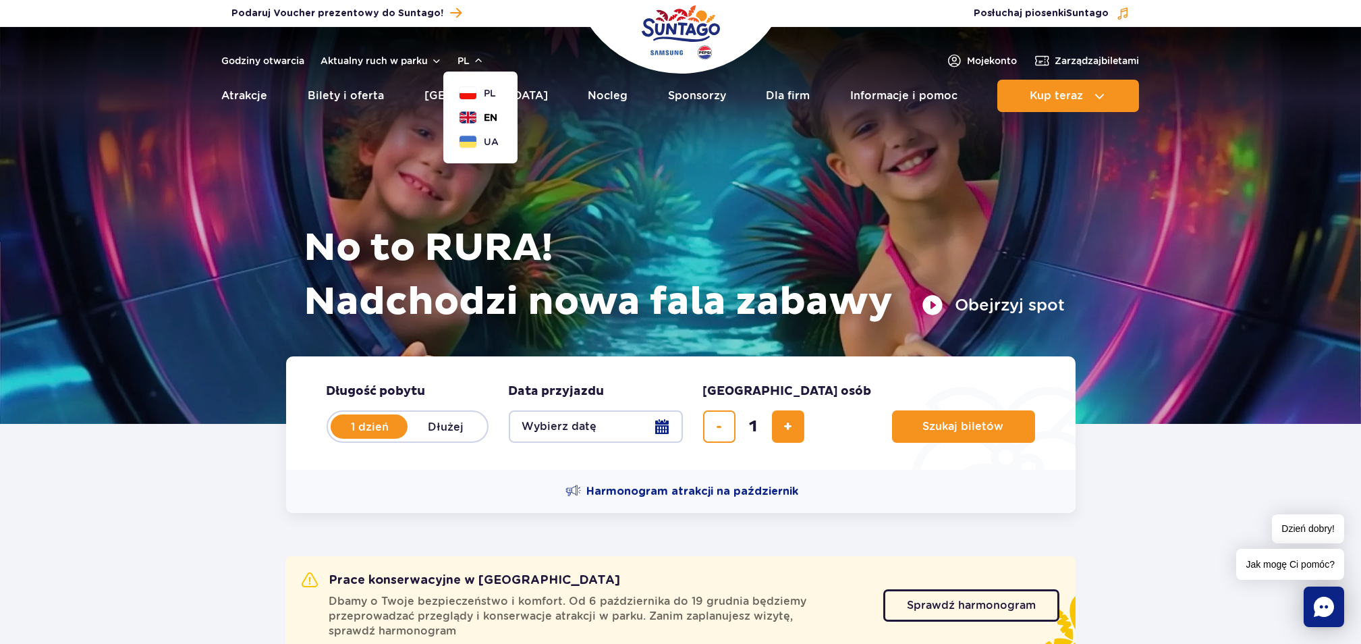
click at [474, 117] on button "EN" at bounding box center [478, 117] width 38 height 13
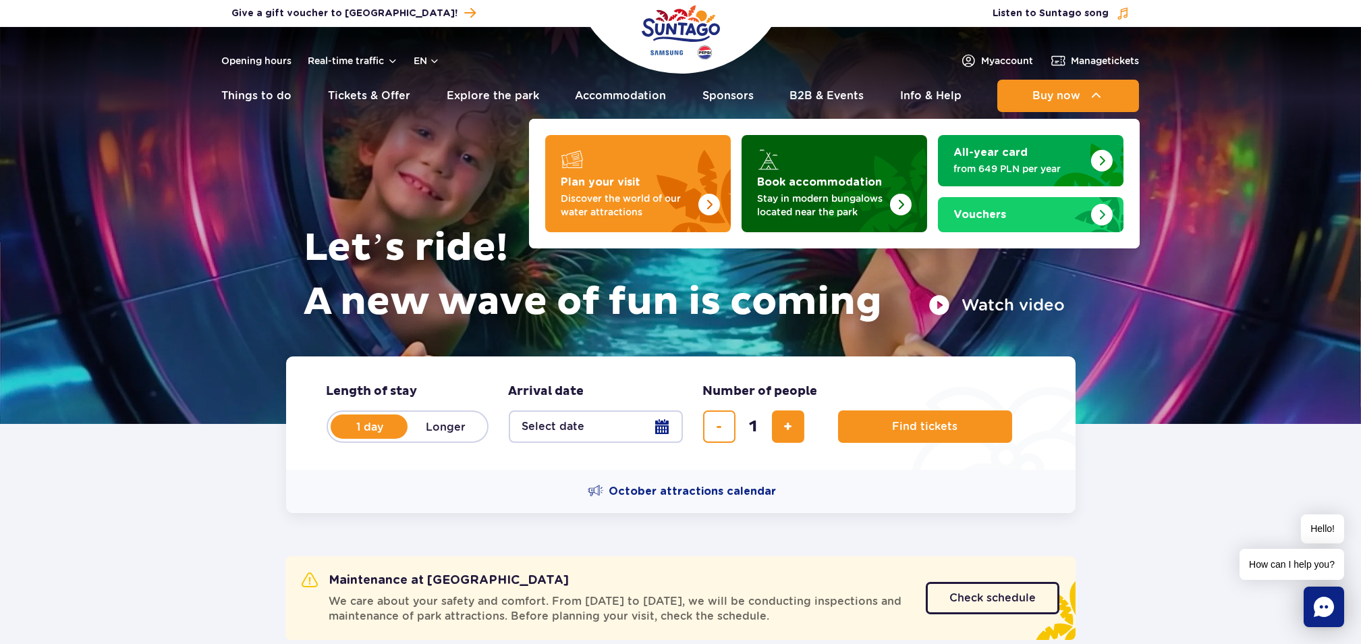
click at [799, 178] on strong "Book accommodation" at bounding box center [820, 182] width 125 height 11
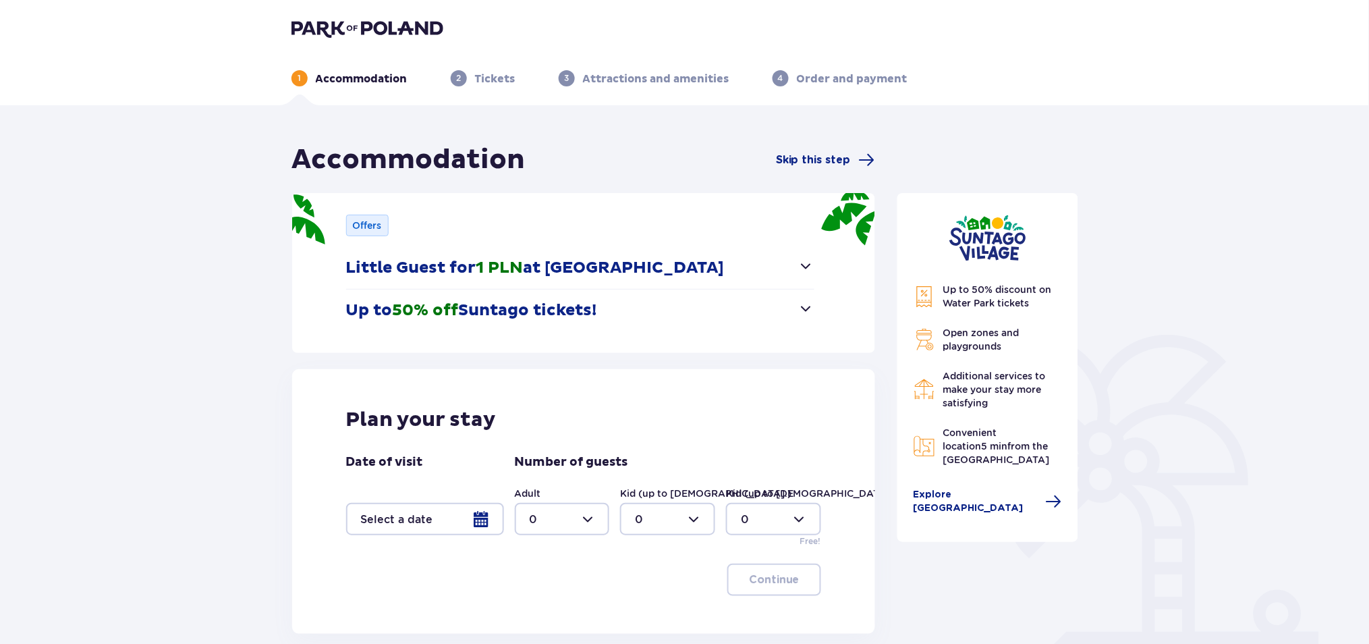
click at [807, 263] on span "button" at bounding box center [806, 266] width 16 height 16
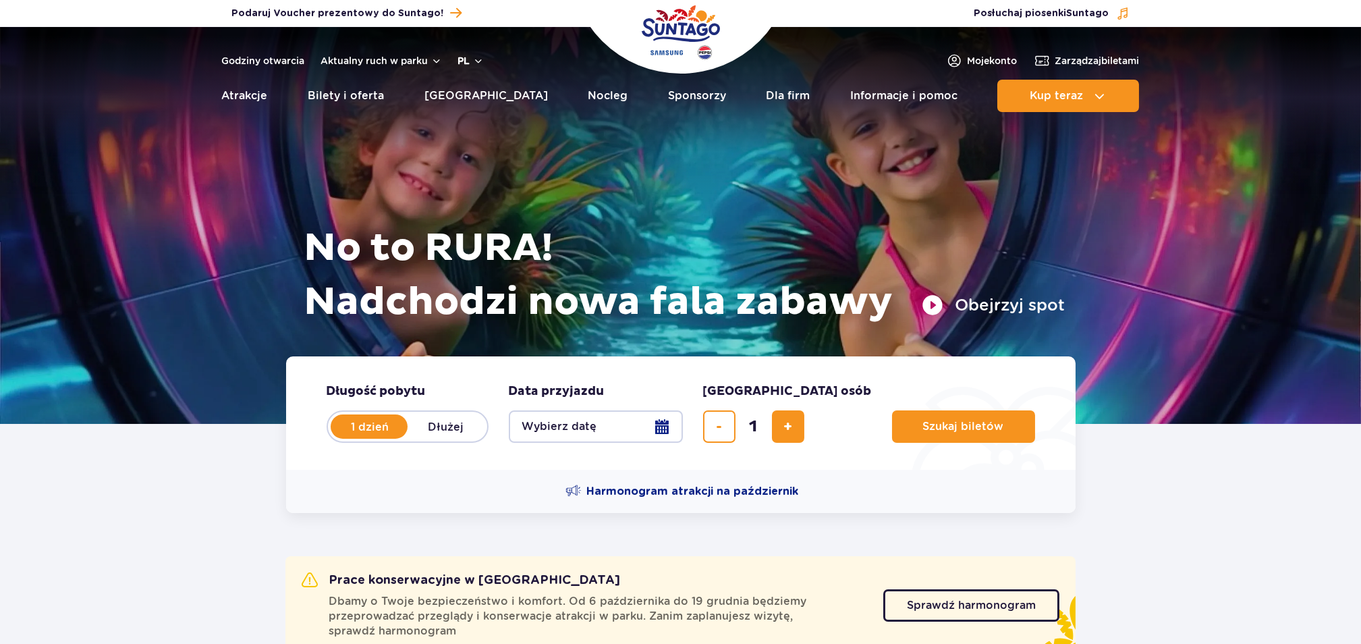
click at [465, 66] on button "pl" at bounding box center [471, 60] width 26 height 13
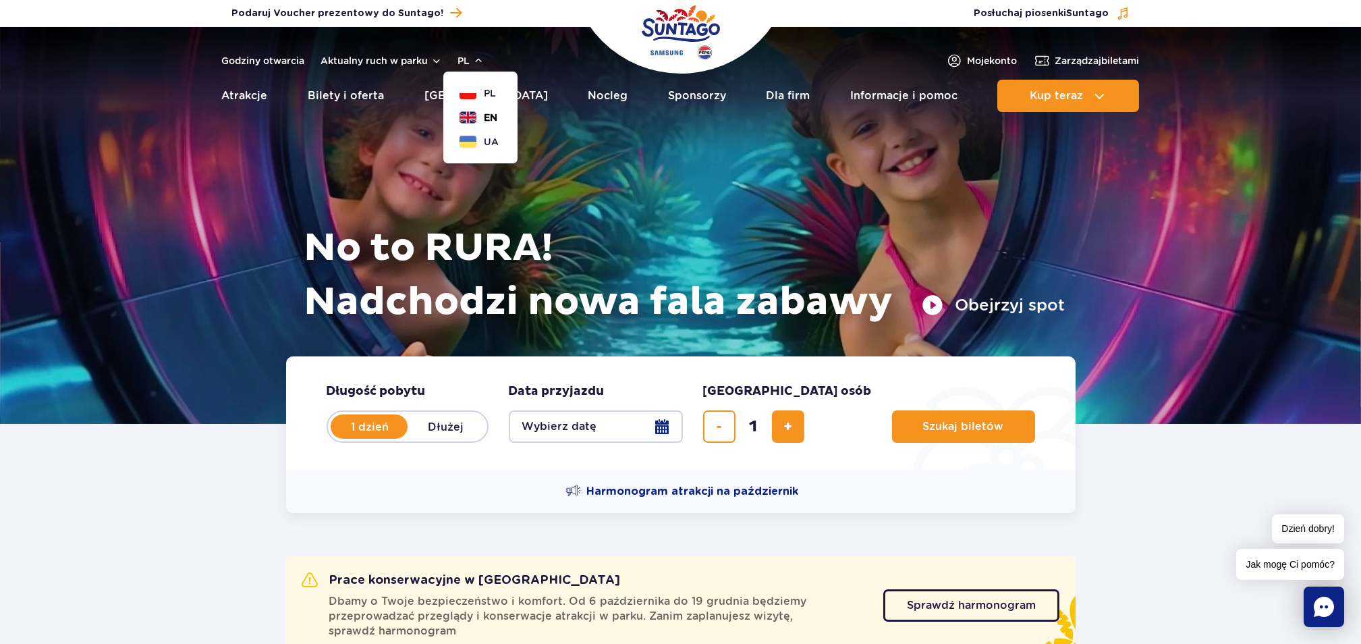
click at [470, 113] on button "EN" at bounding box center [478, 117] width 38 height 13
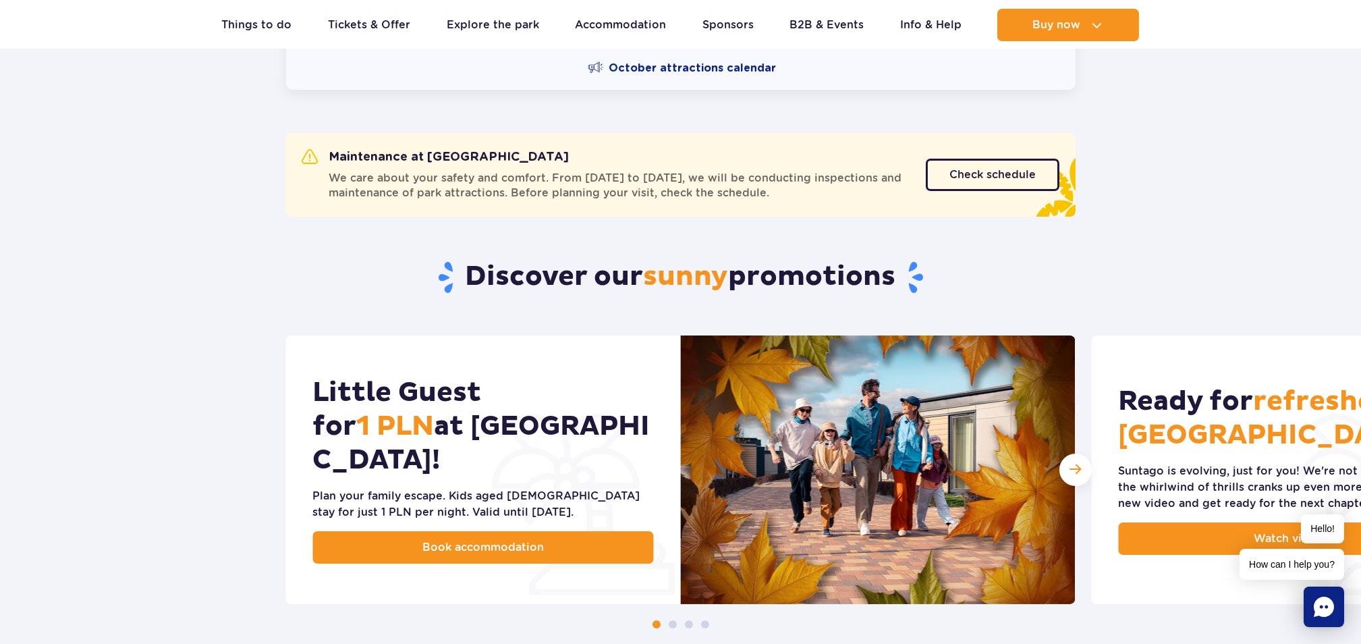
scroll to position [449, 0]
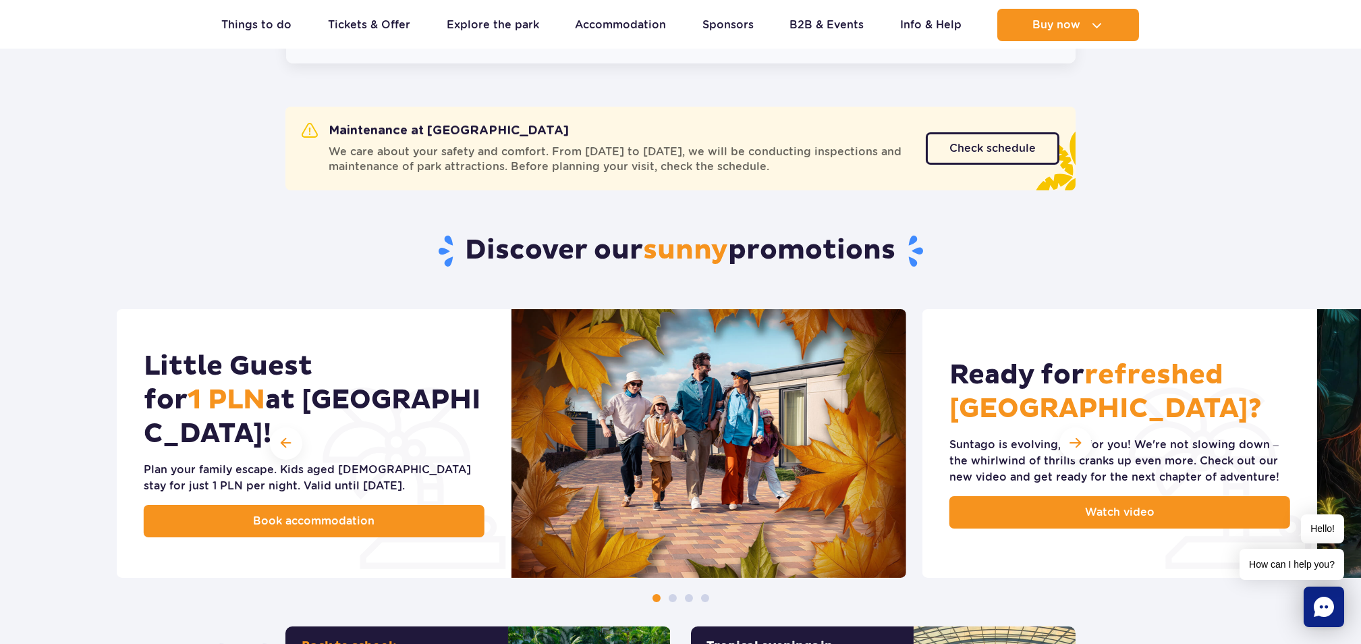
click at [484, 384] on h2 "Little Guest for 1 PLN  at [GEOGRAPHIC_DATA]!" at bounding box center [314, 399] width 341 height 101
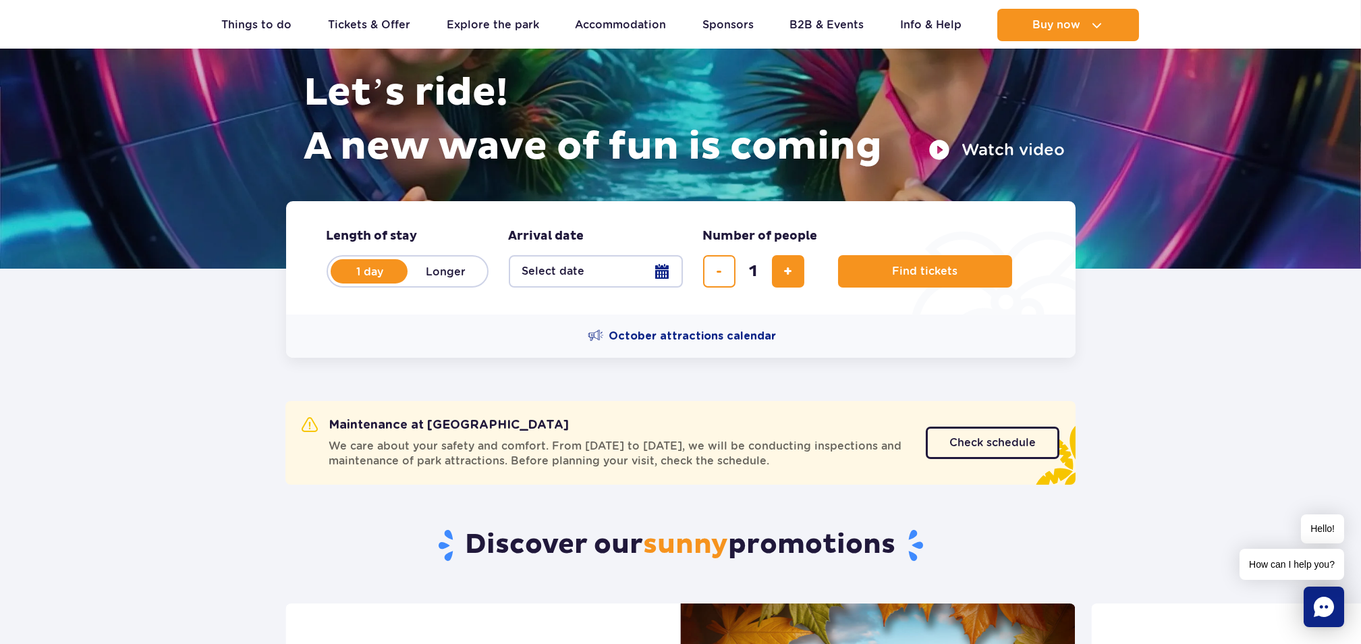
scroll to position [43, 0]
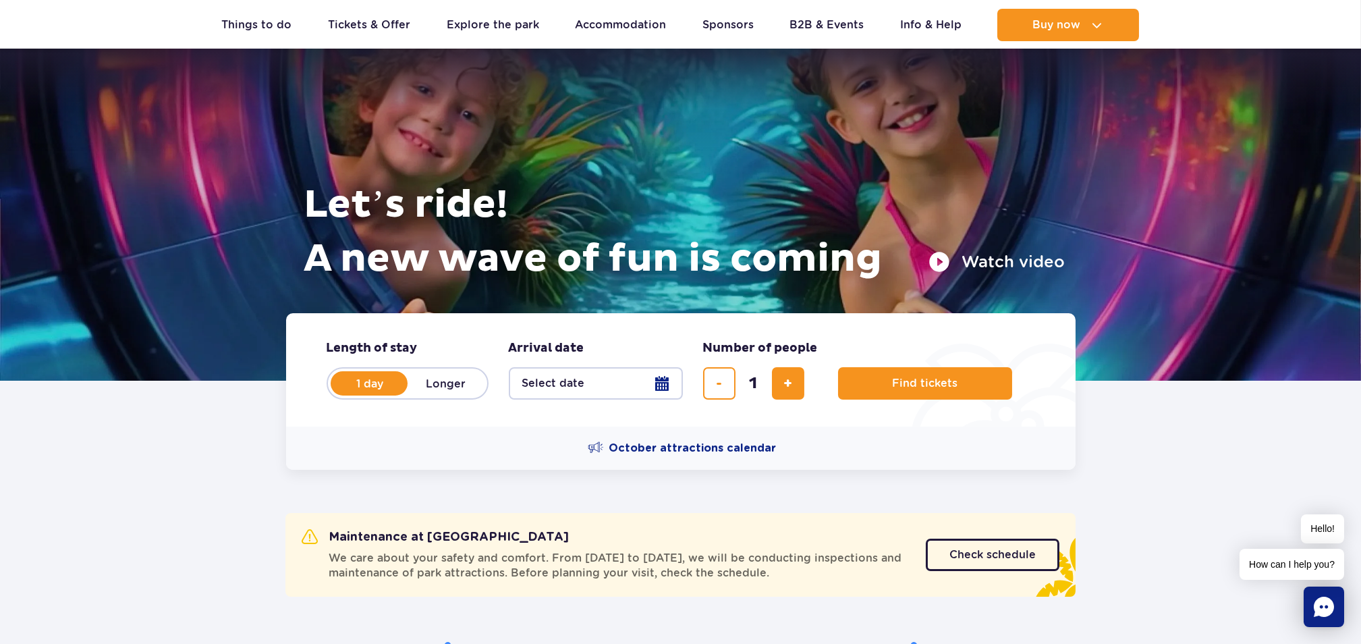
scroll to position [0, 0]
